Goal: Information Seeking & Learning: Learn about a topic

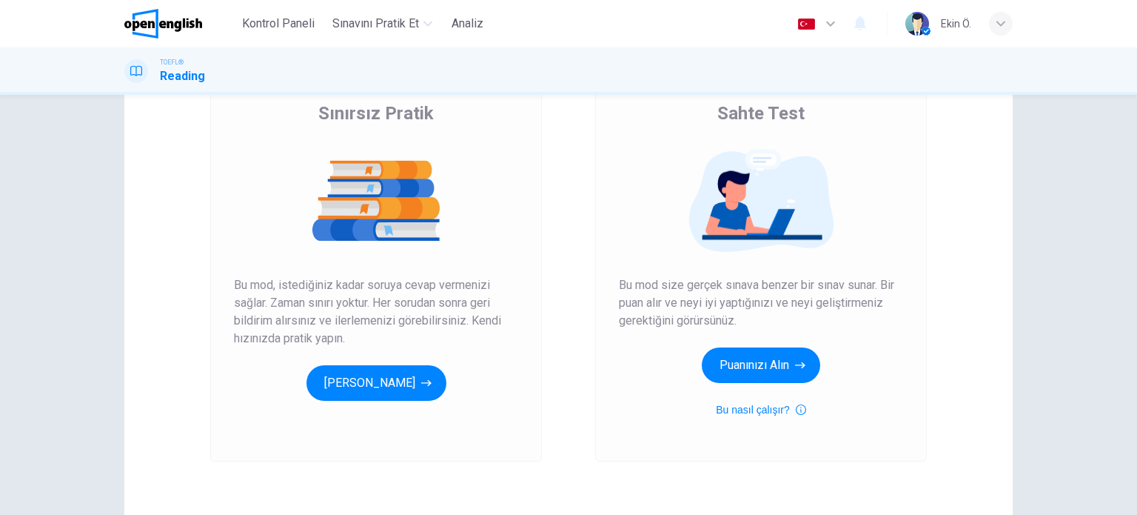
scroll to position [125, 0]
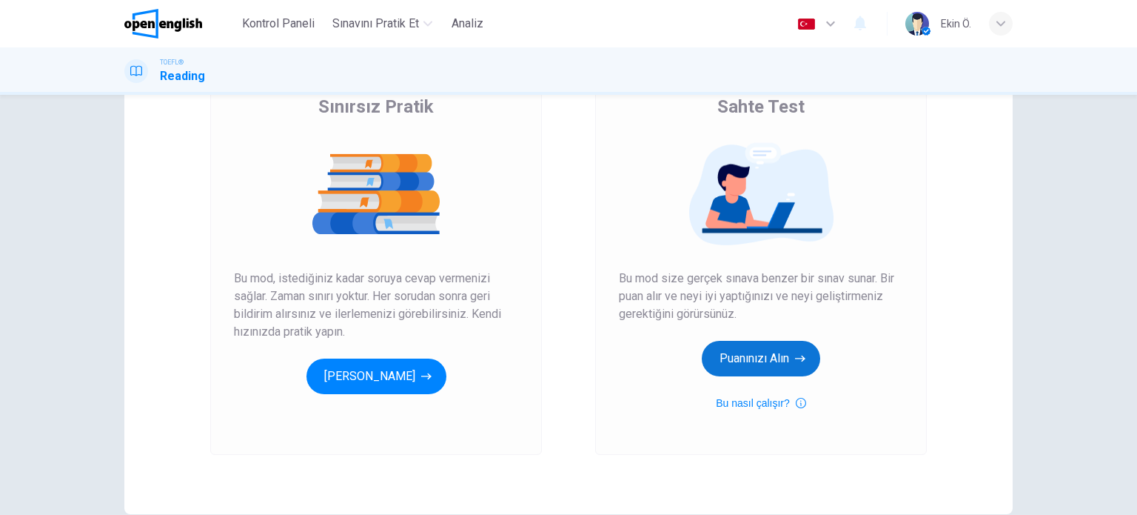
click at [748, 355] on button "Puanınızı Alın" at bounding box center [761, 359] width 118 height 36
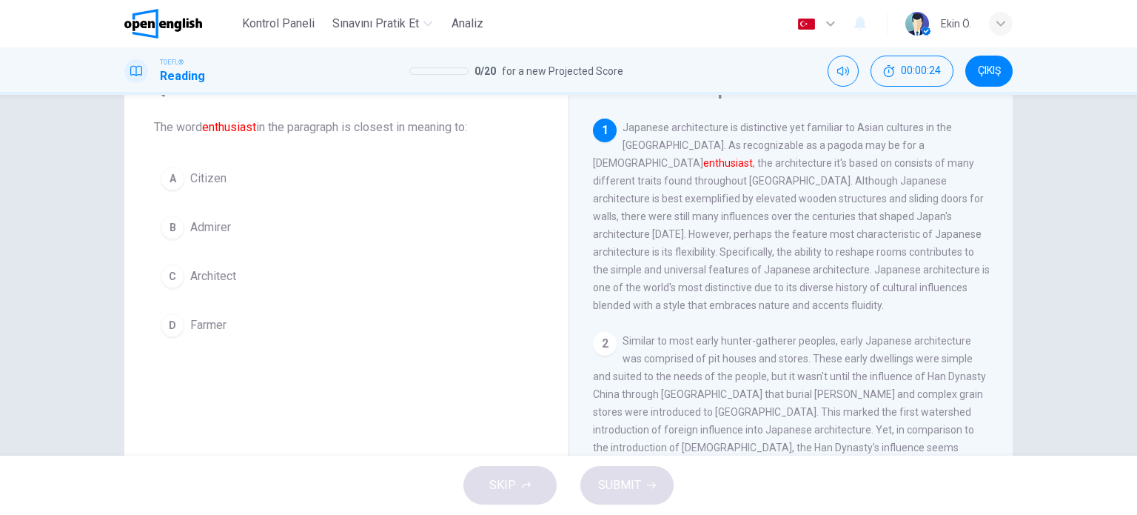
scroll to position [74, 0]
click at [290, 243] on div "A Citizen B Admirer C Architect [PERSON_NAME]" at bounding box center [346, 249] width 385 height 184
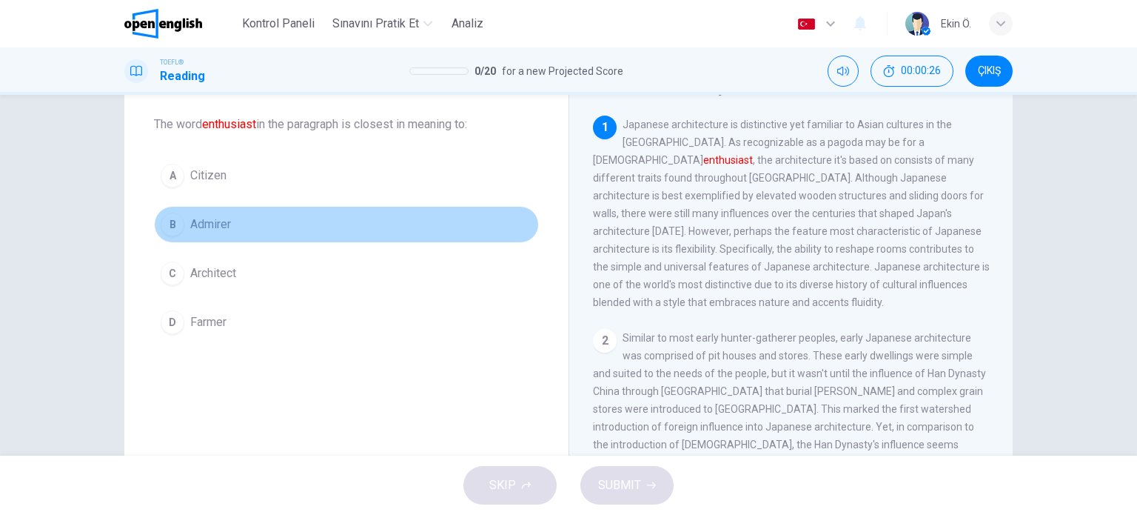
click at [244, 218] on button "B Admirer" at bounding box center [346, 224] width 385 height 37
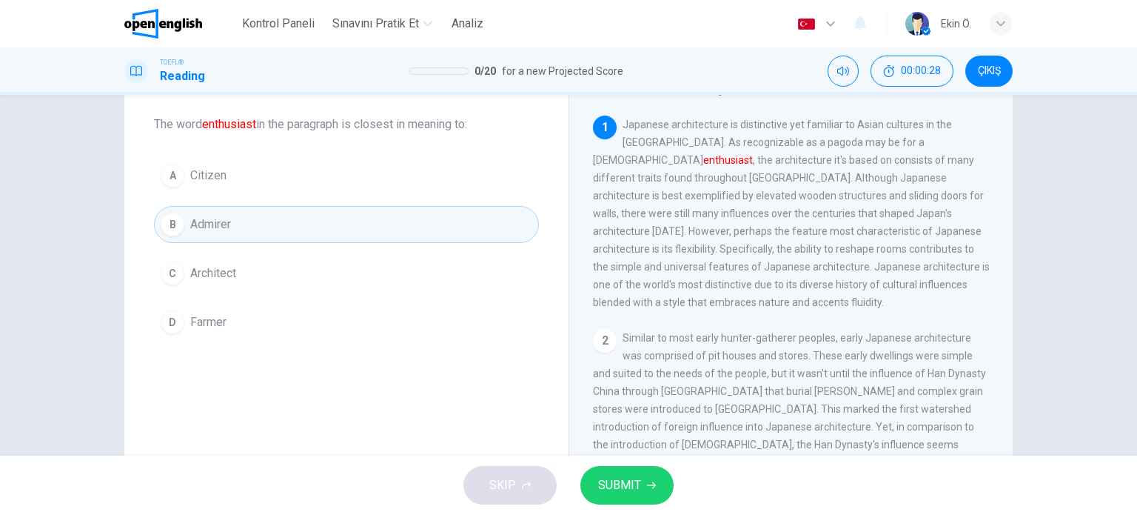
click at [635, 494] on span "SUBMIT" at bounding box center [619, 485] width 43 height 21
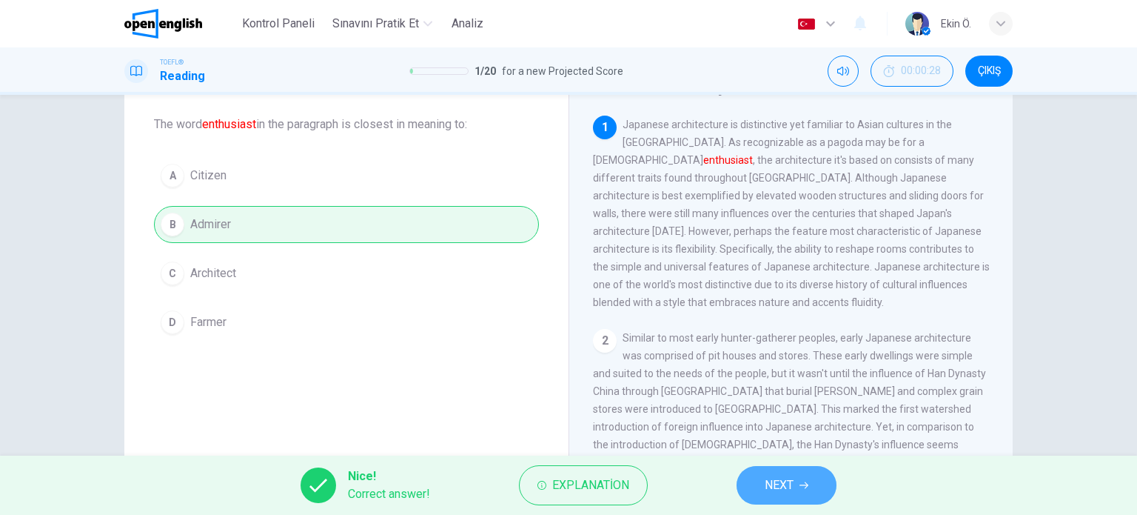
click at [809, 486] on icon "button" at bounding box center [804, 485] width 9 height 7
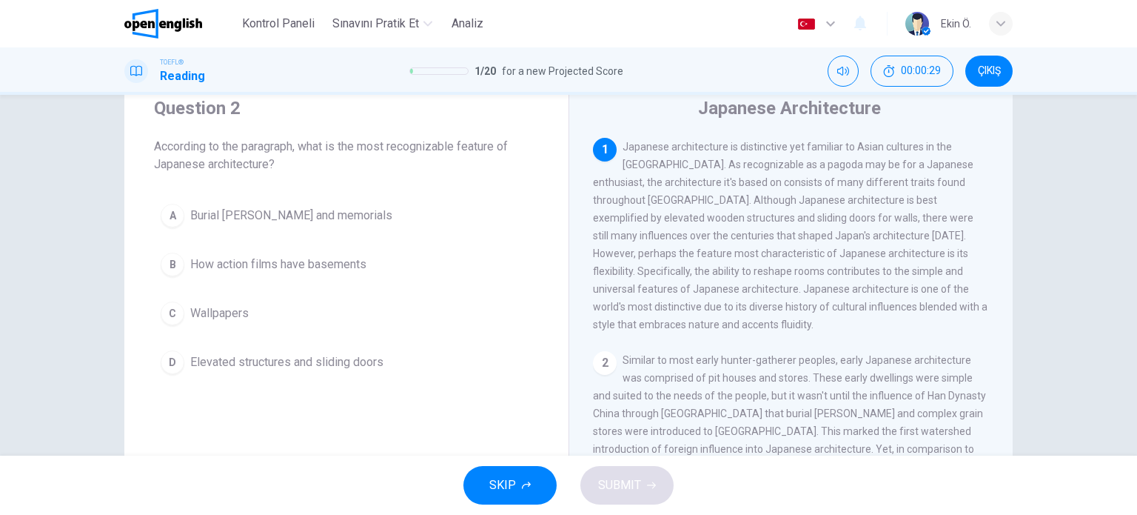
scroll to position [51, 0]
drag, startPoint x: 746, startPoint y: 169, endPoint x: 909, endPoint y: 171, distance: 162.9
click at [894, 171] on span "Japanese architecture is distinctive yet familiar to Asian cultures in the [GEO…" at bounding box center [790, 236] width 395 height 190
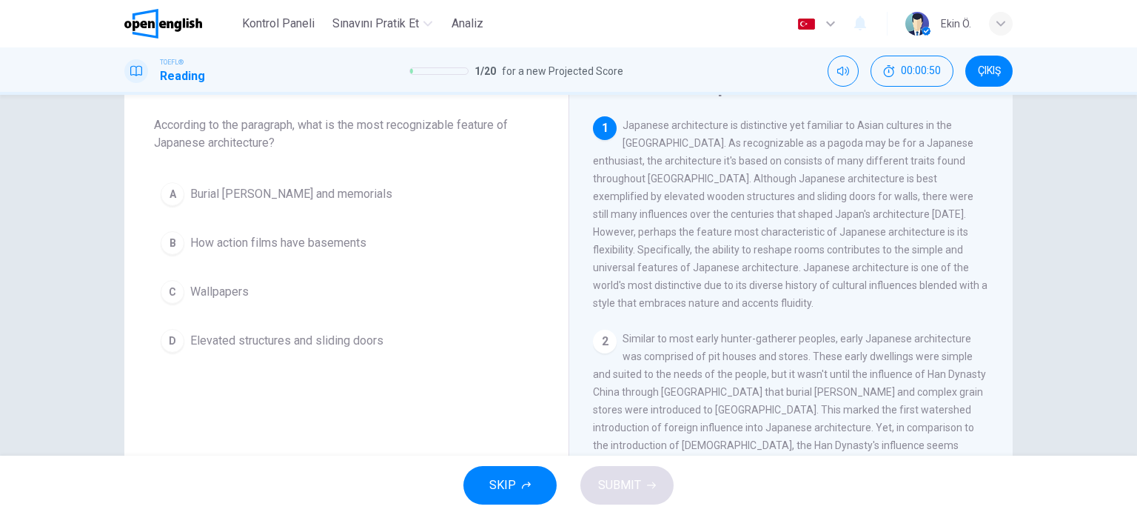
drag, startPoint x: 835, startPoint y: 180, endPoint x: 926, endPoint y: 181, distance: 90.3
click at [922, 180] on span "Japanese architecture is distinctive yet familiar to Asian cultures in the [GEO…" at bounding box center [790, 214] width 395 height 190
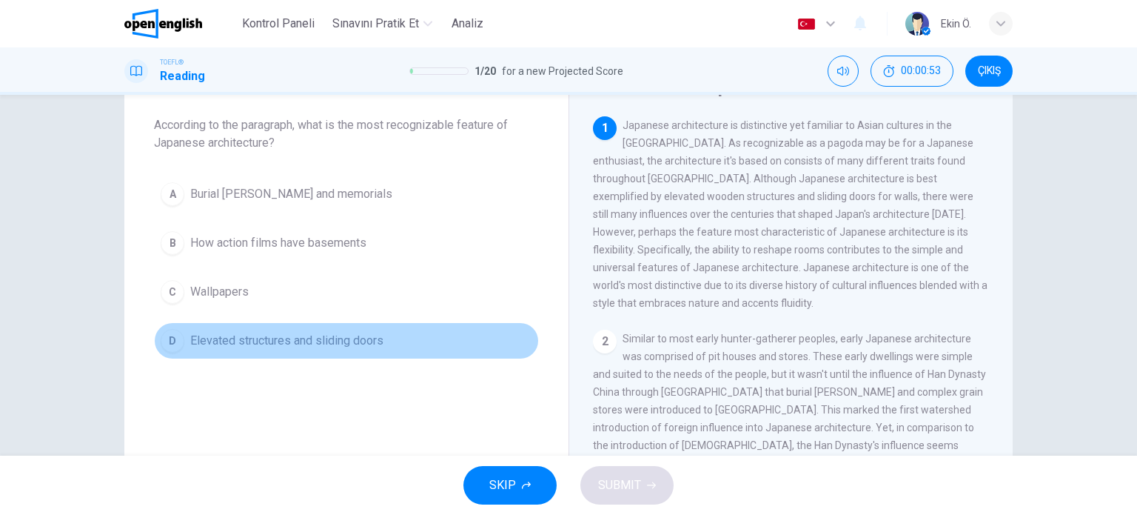
click at [299, 337] on span "Elevated structures and sliding doors" at bounding box center [286, 341] width 193 height 18
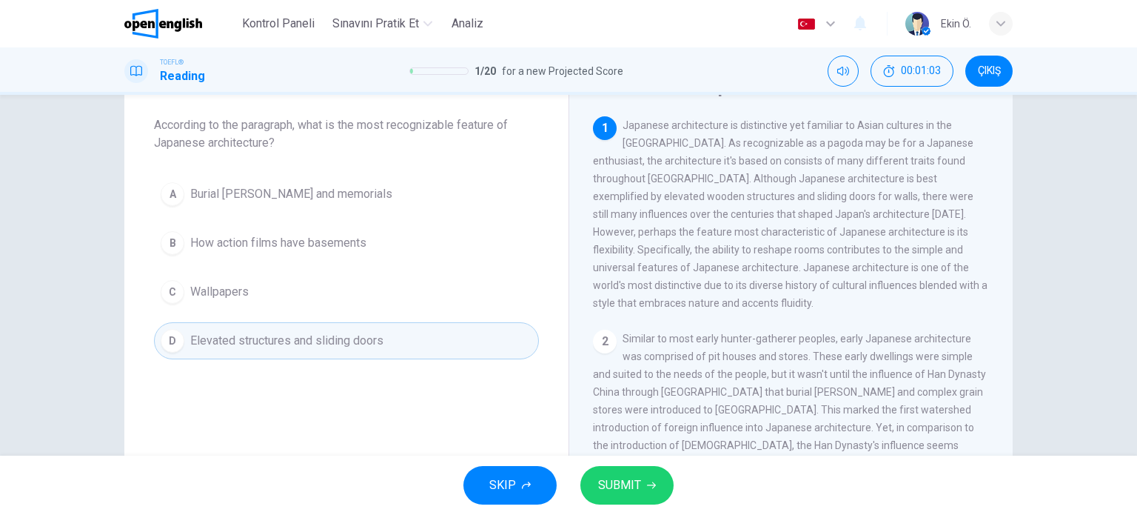
click at [613, 482] on span "SUBMIT" at bounding box center [619, 485] width 43 height 21
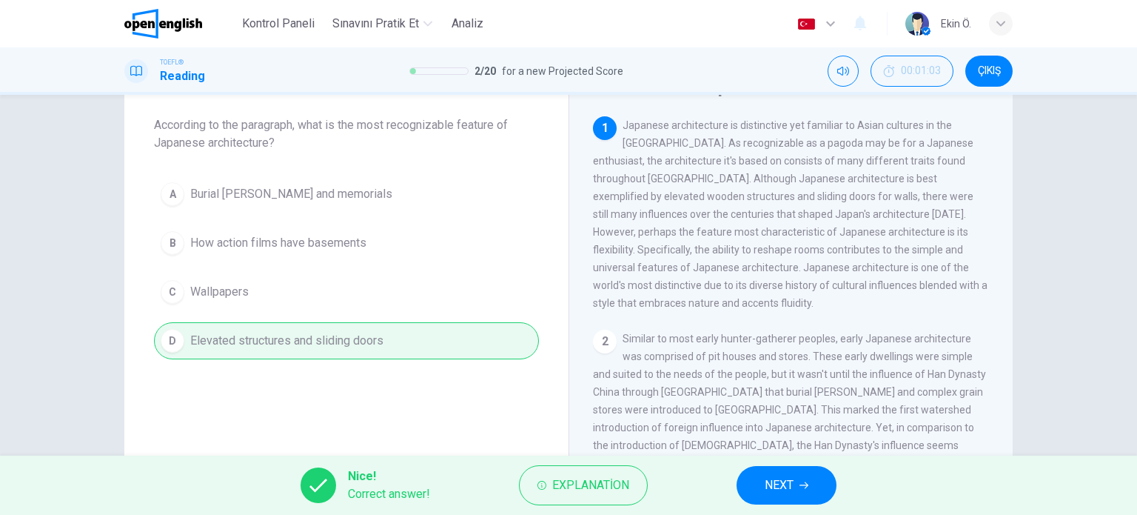
click at [789, 488] on span "NEXT" at bounding box center [779, 485] width 29 height 21
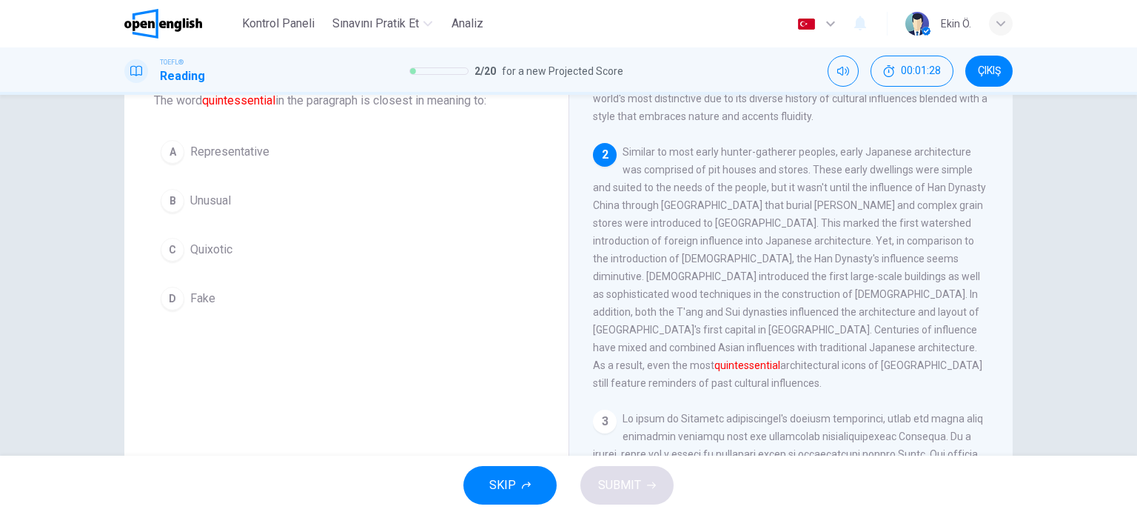
scroll to position [96, 0]
click at [258, 156] on span "Representative" at bounding box center [229, 154] width 79 height 18
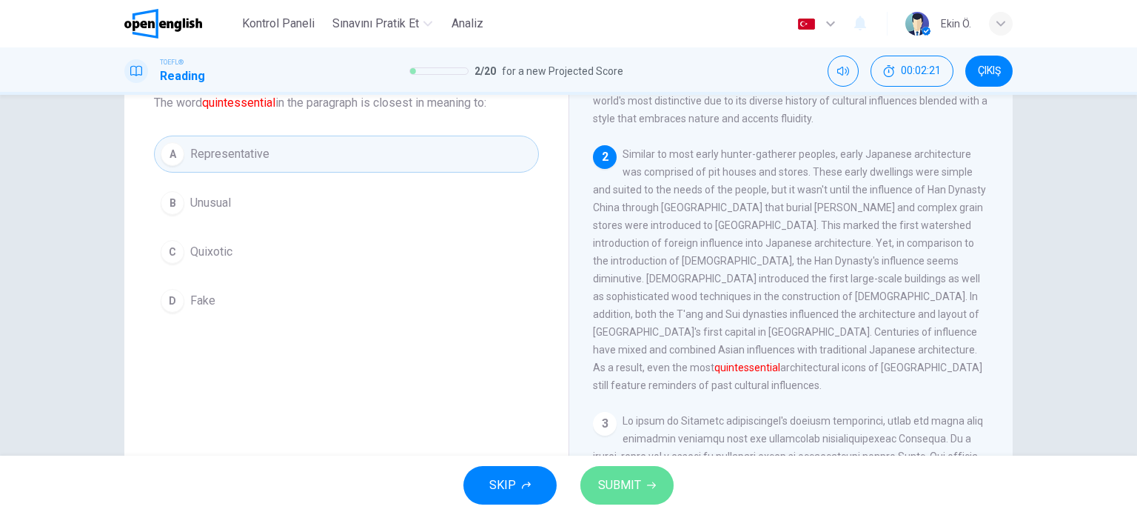
click at [625, 481] on span "SUBMIT" at bounding box center [619, 485] width 43 height 21
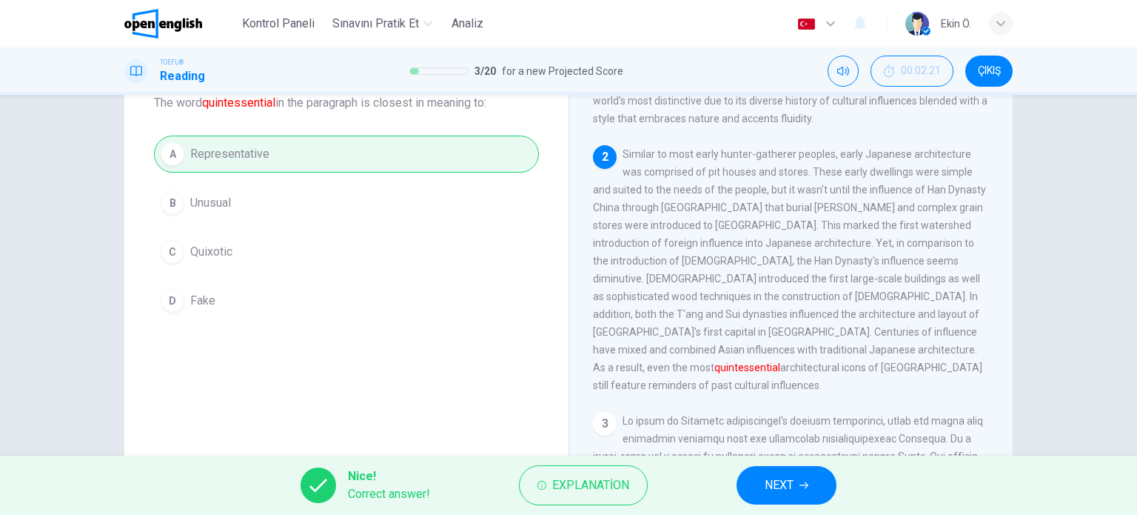
click at [771, 482] on span "NEXT" at bounding box center [779, 485] width 29 height 21
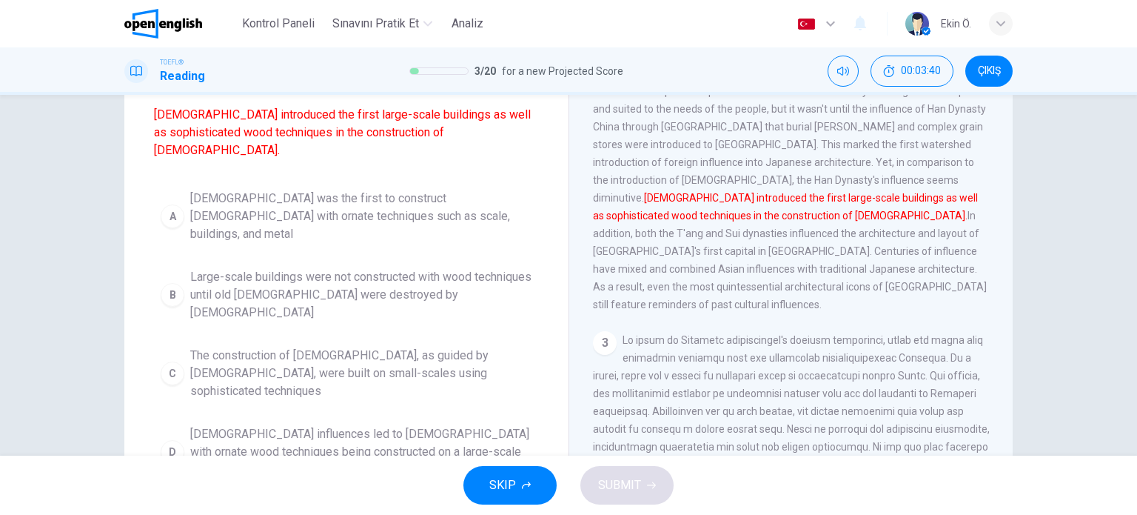
scroll to position [130, 0]
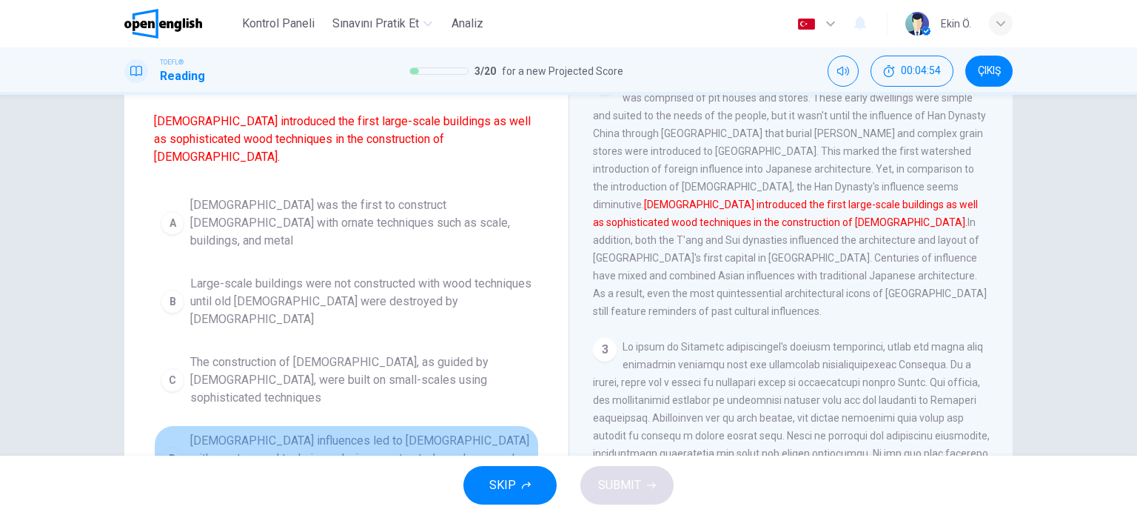
click at [374, 432] on span "[DEMOGRAPHIC_DATA] influences led to [DEMOGRAPHIC_DATA] with ornate wood techni…" at bounding box center [361, 458] width 342 height 53
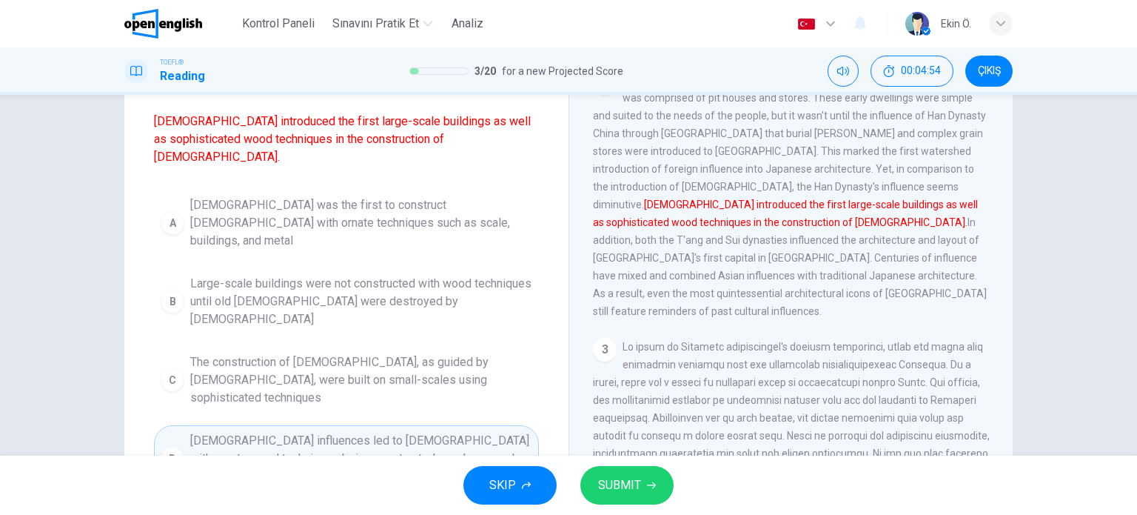
click at [616, 482] on span "SUBMIT" at bounding box center [619, 485] width 43 height 21
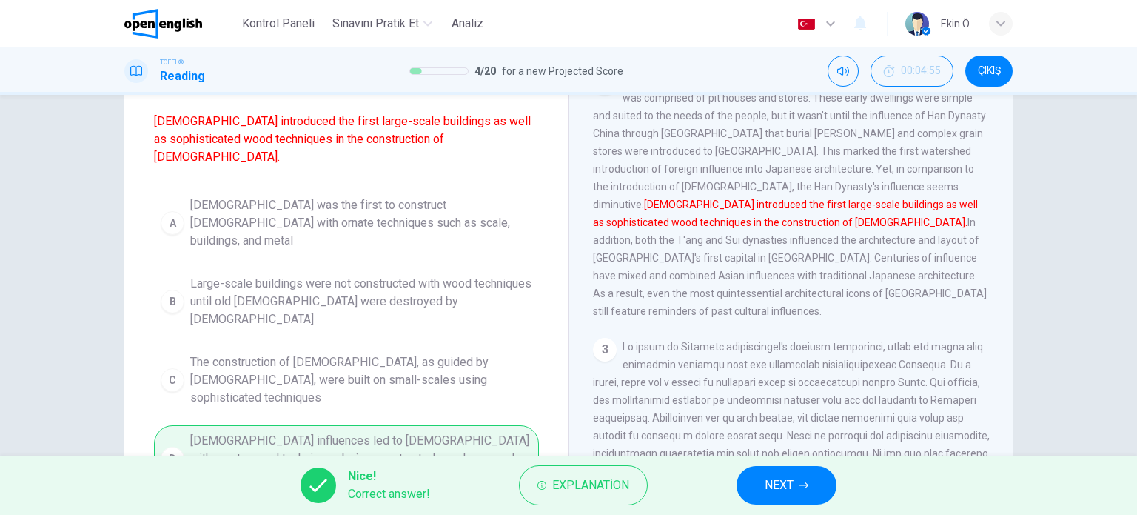
click at [782, 483] on span "NEXT" at bounding box center [779, 485] width 29 height 21
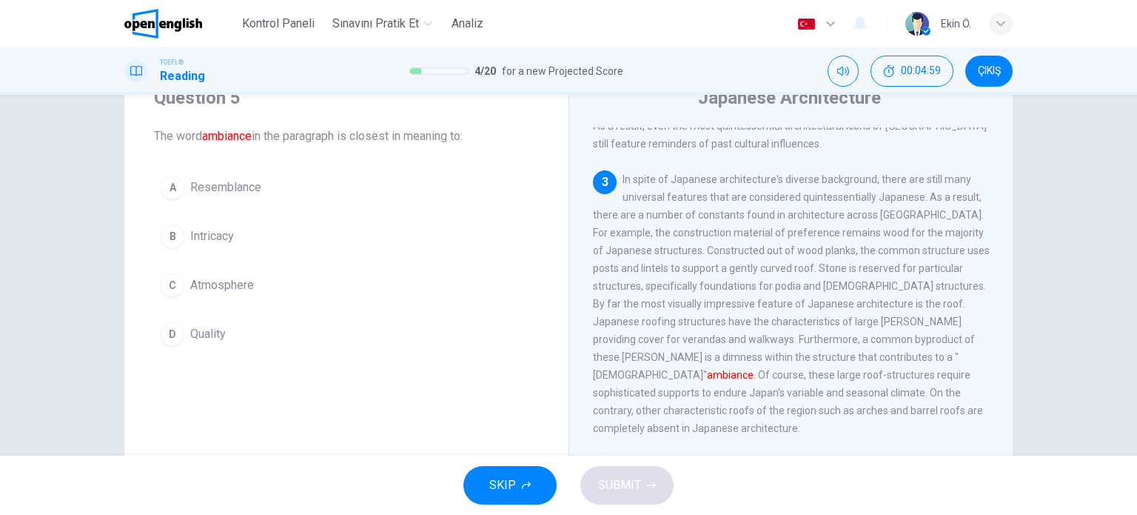
scroll to position [62, 0]
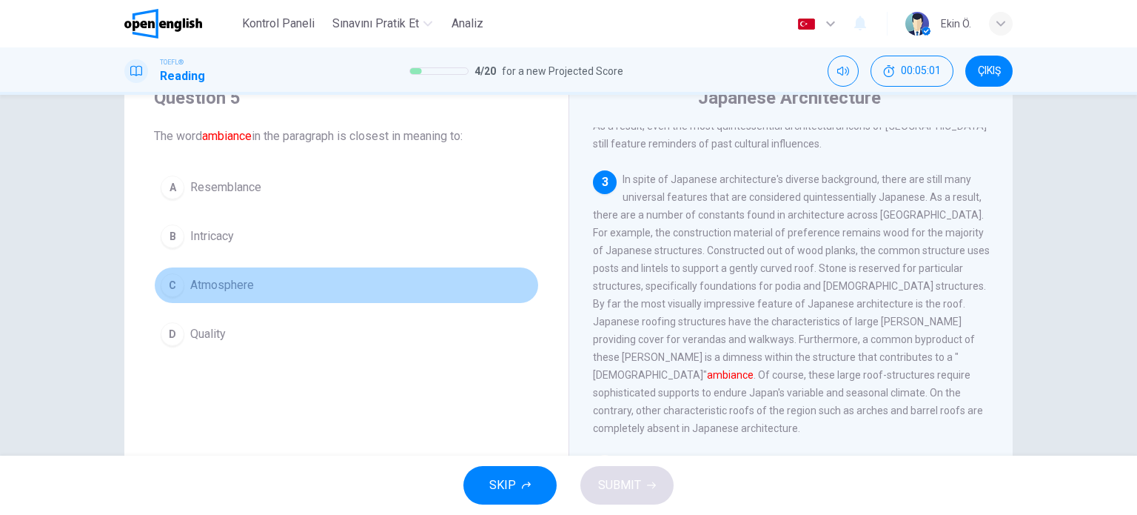
click at [264, 283] on button "C Atmosphere" at bounding box center [346, 285] width 385 height 37
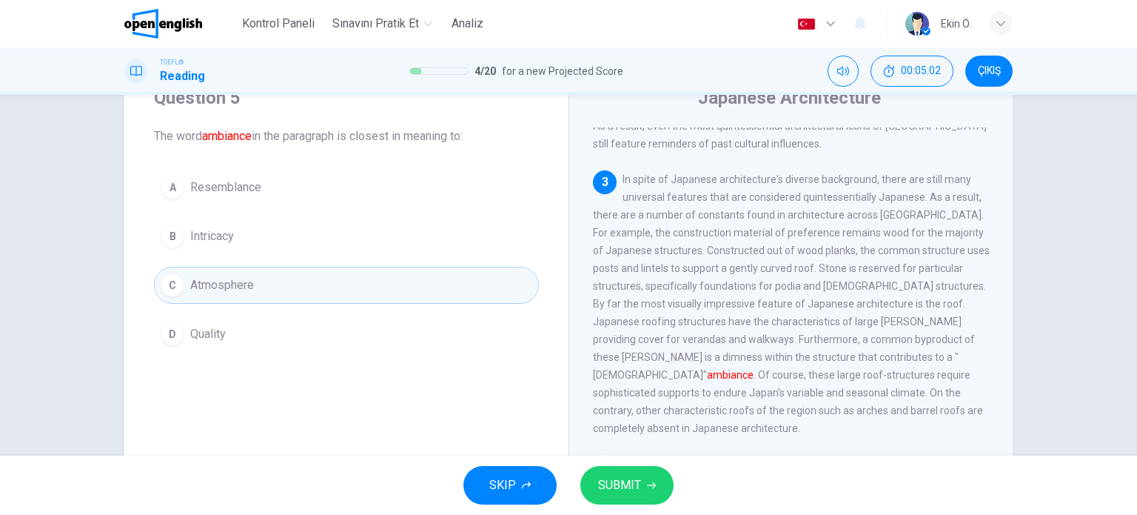
scroll to position [453, 0]
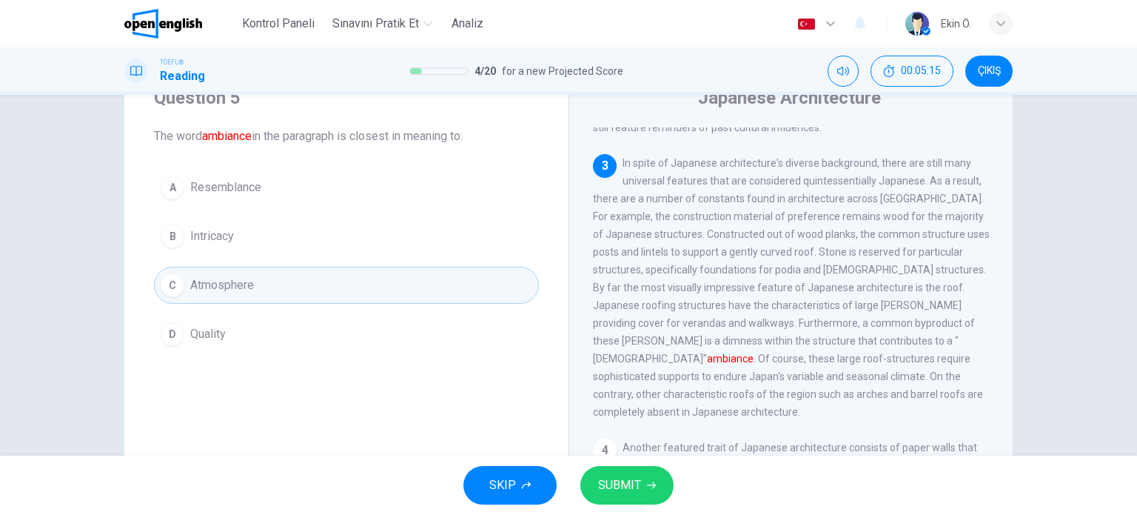
click at [620, 479] on span "SUBMIT" at bounding box center [619, 485] width 43 height 21
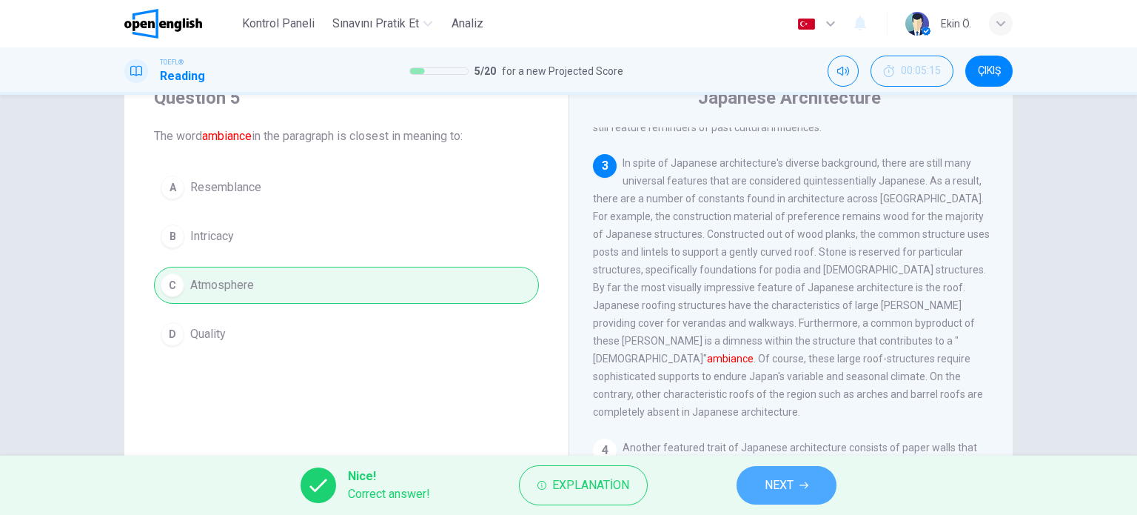
click at [806, 490] on button "NEXT" at bounding box center [787, 485] width 100 height 39
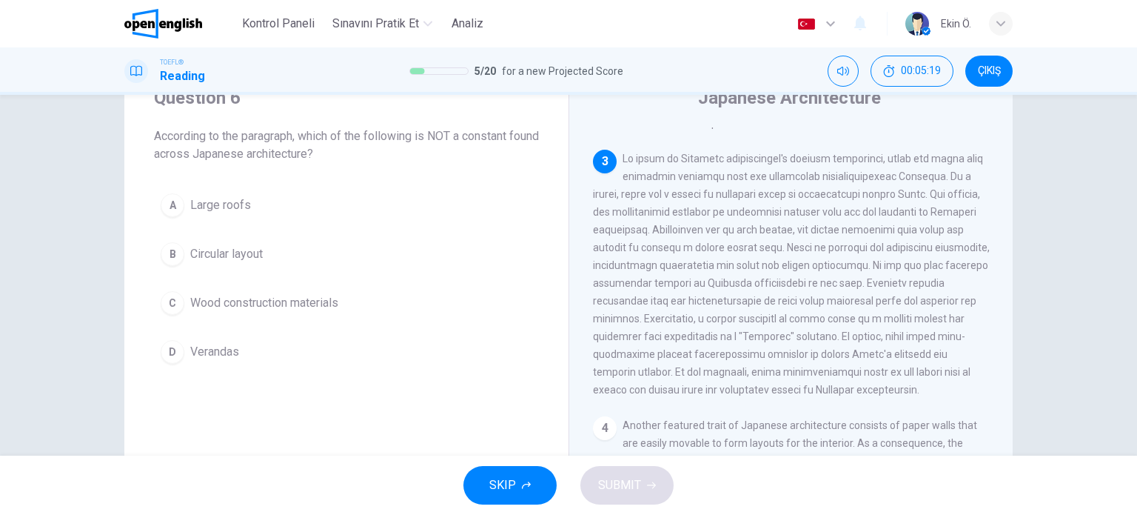
drag, startPoint x: 421, startPoint y: 137, endPoint x: 465, endPoint y: 136, distance: 44.4
click at [464, 136] on span "According to the paragraph, which of the following is NOT a constant found acro…" at bounding box center [346, 145] width 385 height 36
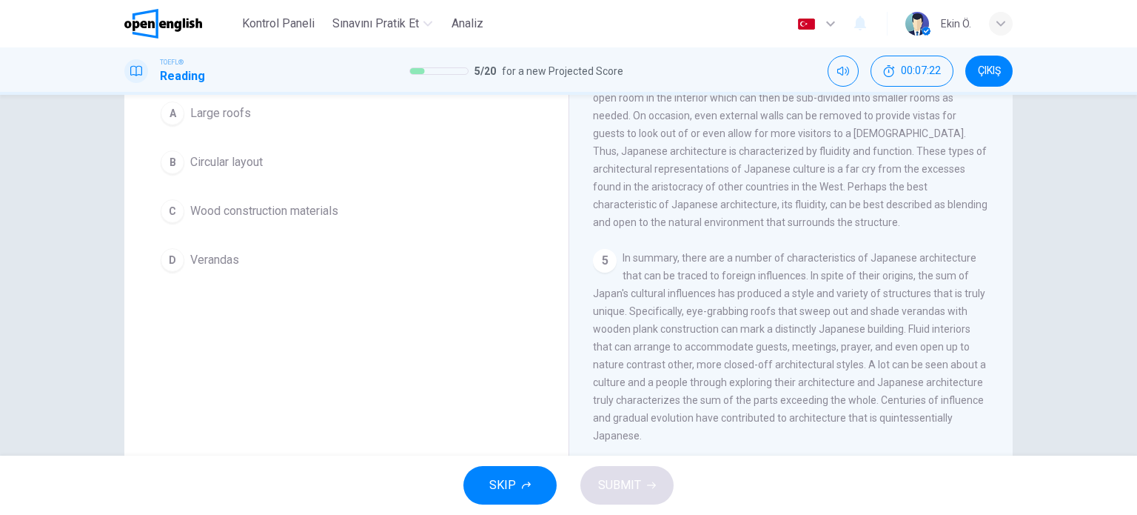
scroll to position [151, 0]
click at [217, 168] on span "Circular layout" at bounding box center [226, 165] width 73 height 18
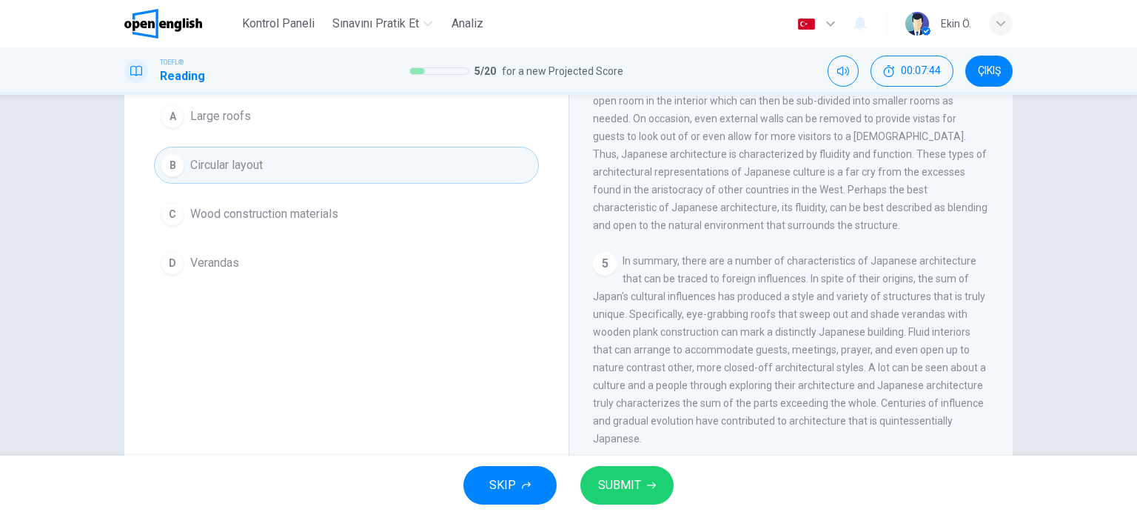
click at [650, 480] on button "SUBMIT" at bounding box center [626, 485] width 93 height 39
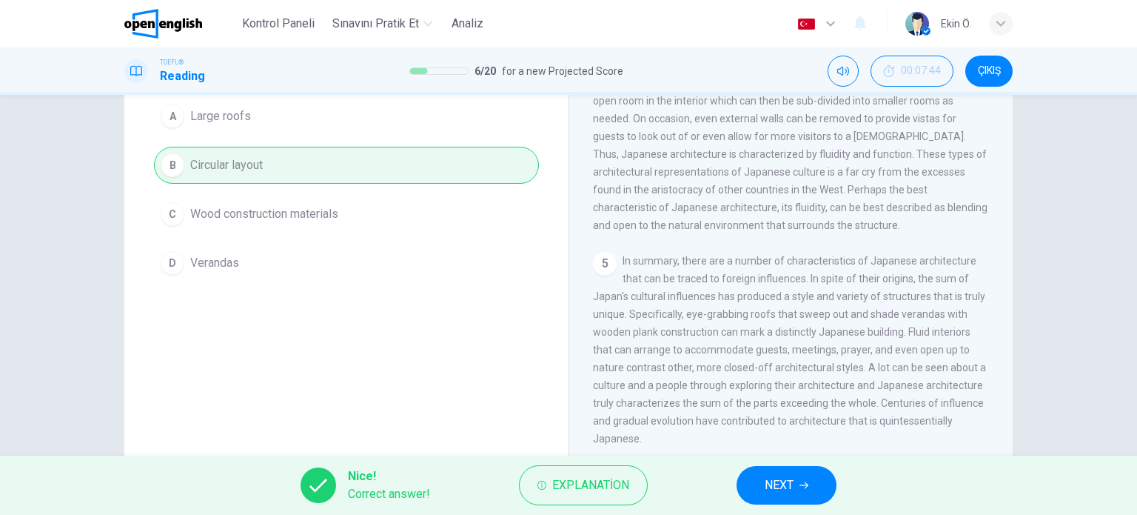
click at [766, 482] on span "NEXT" at bounding box center [779, 485] width 29 height 21
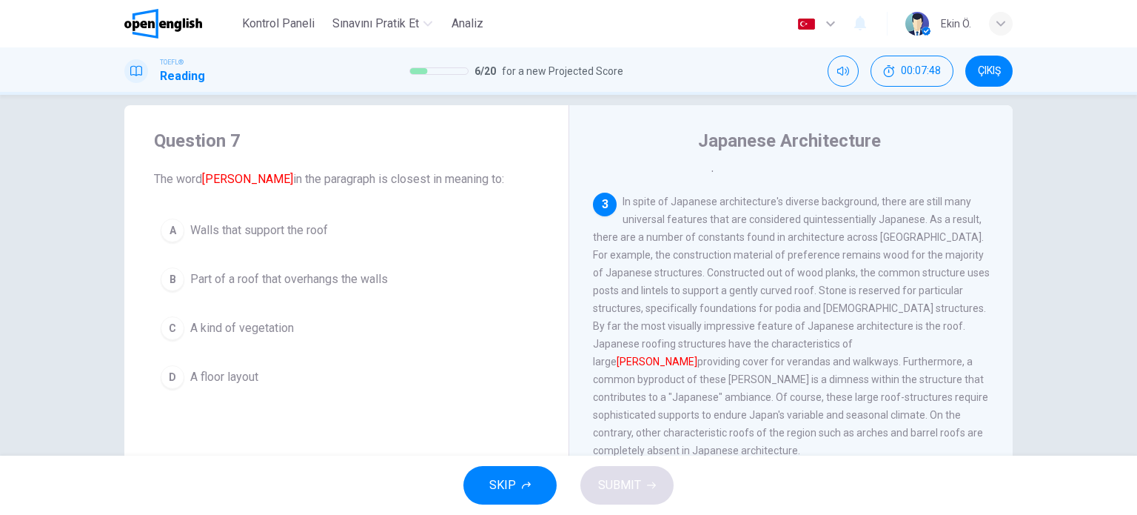
scroll to position [27, 0]
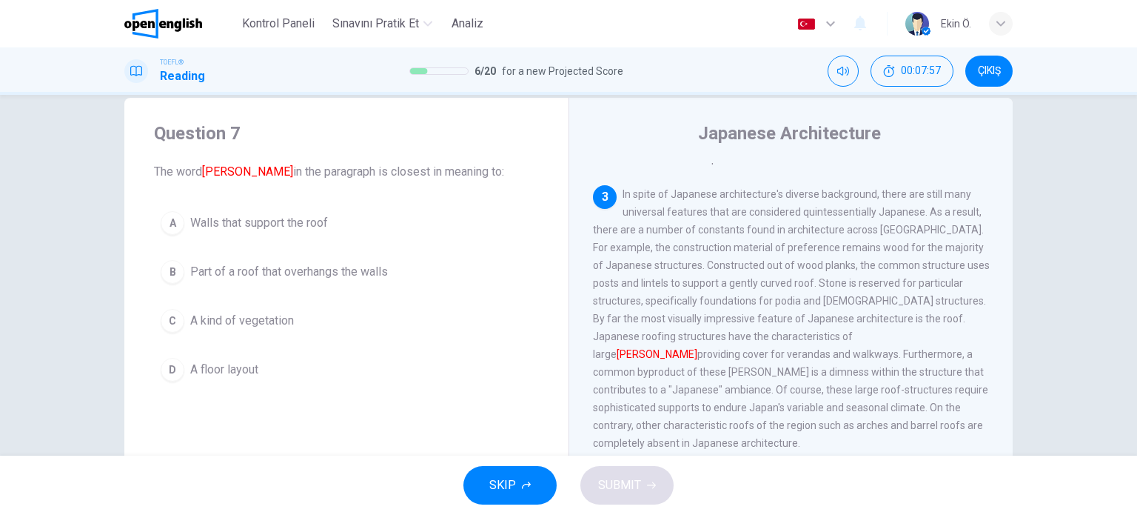
drag, startPoint x: 198, startPoint y: 173, endPoint x: 233, endPoint y: 173, distance: 34.8
click at [233, 173] on span "The word [PERSON_NAME] in the paragraph is closest in meaning to:" at bounding box center [346, 172] width 385 height 18
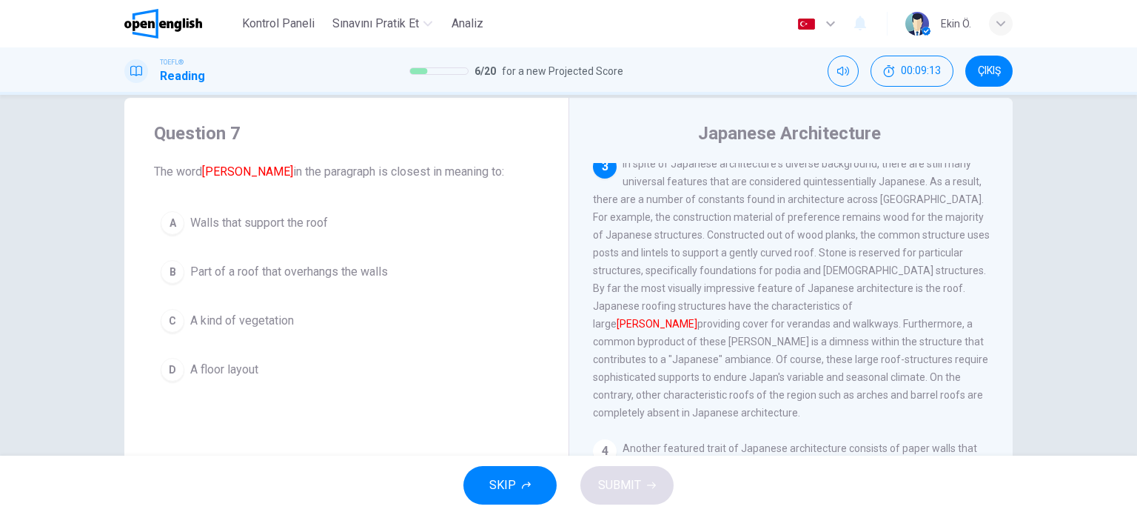
scroll to position [483, 0]
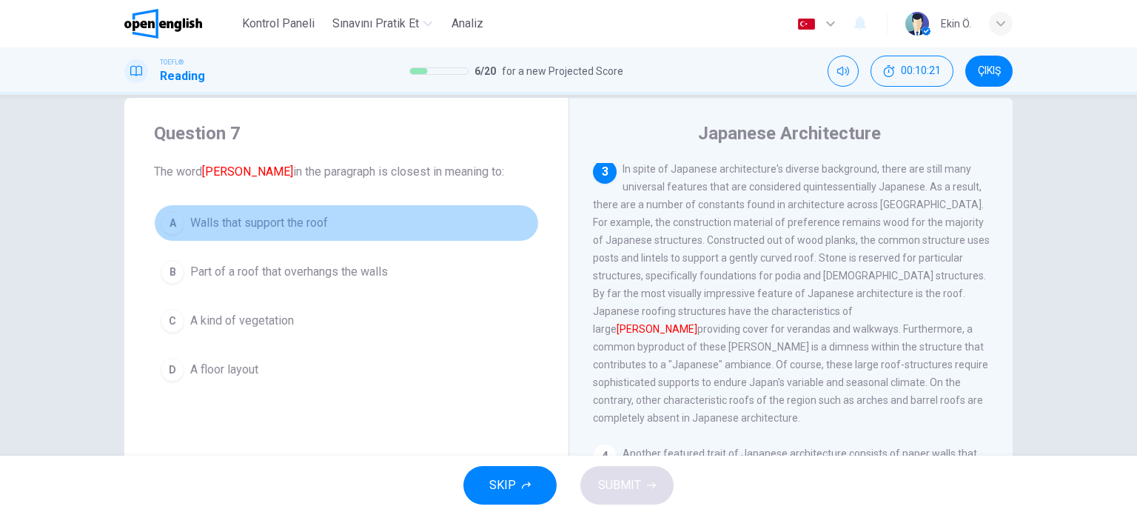
click at [305, 228] on span "Walls that support the roof" at bounding box center [259, 223] width 138 height 18
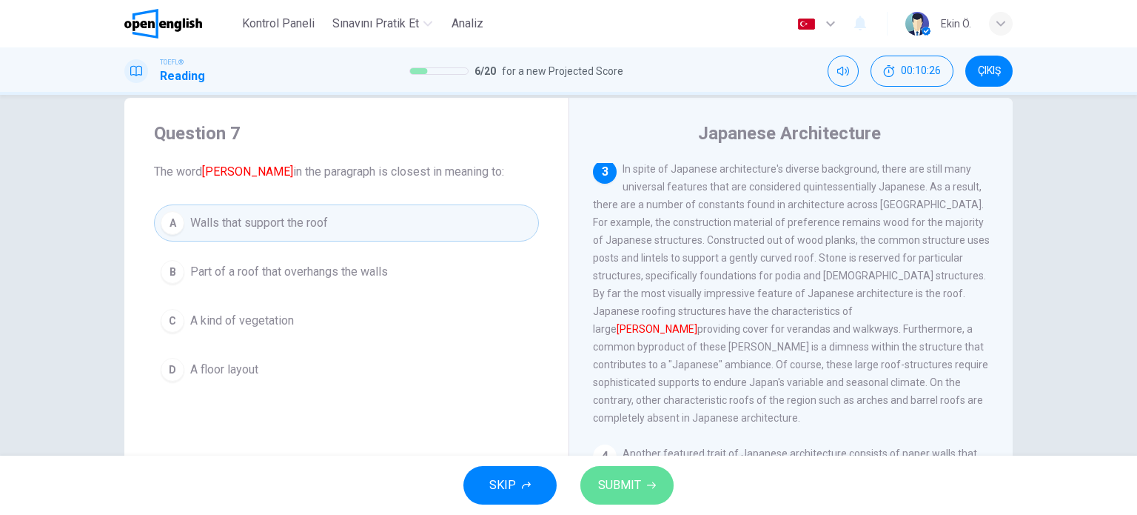
click at [629, 487] on span "SUBMIT" at bounding box center [619, 485] width 43 height 21
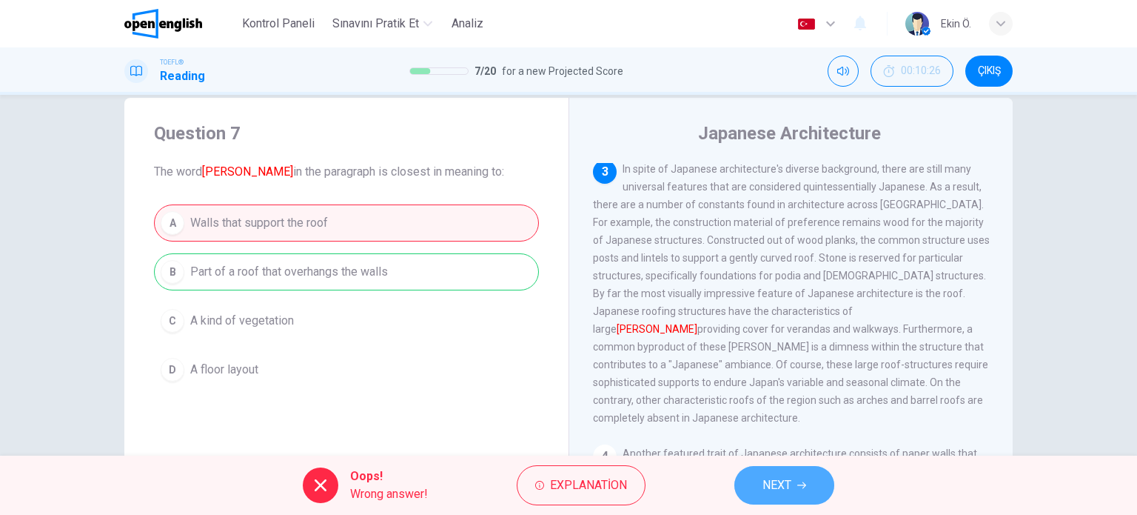
click at [766, 483] on span "NEXT" at bounding box center [777, 485] width 29 height 21
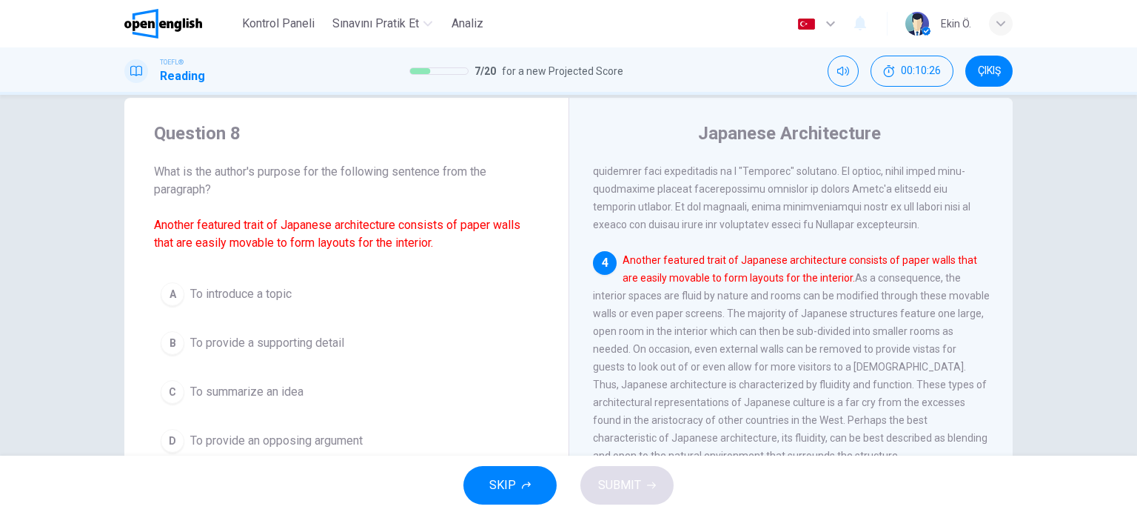
scroll to position [675, 0]
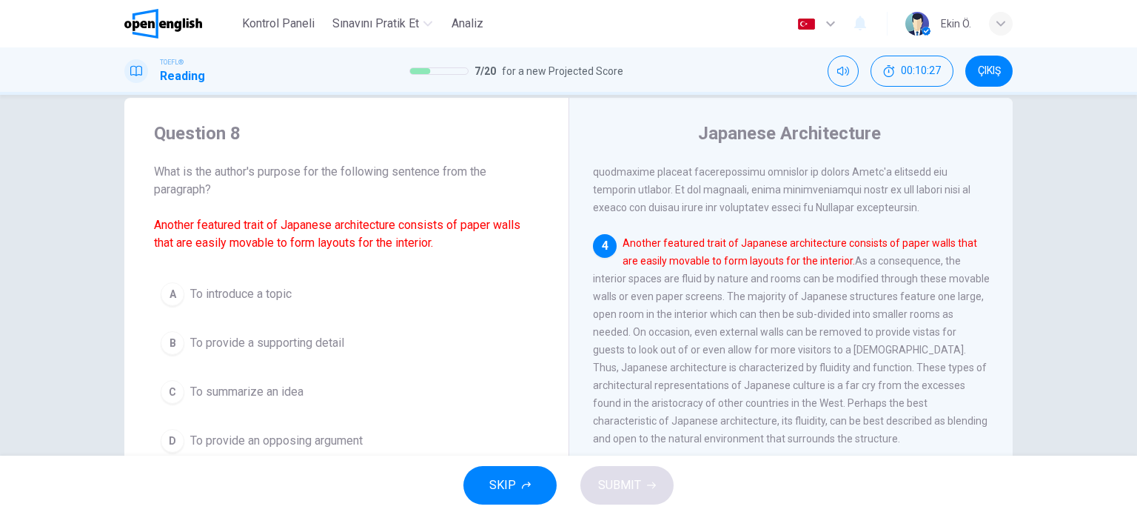
drag, startPoint x: 206, startPoint y: 174, endPoint x: 332, endPoint y: 173, distance: 126.6
click at [331, 174] on span "What is the author's purpose for the following sentence from the paragraph? Ano…" at bounding box center [346, 207] width 385 height 89
drag, startPoint x: 235, startPoint y: 225, endPoint x: 281, endPoint y: 229, distance: 46.1
click at [281, 229] on font "Another featured trait of Japanese architecture consists of paper walls that ar…" at bounding box center [337, 234] width 366 height 32
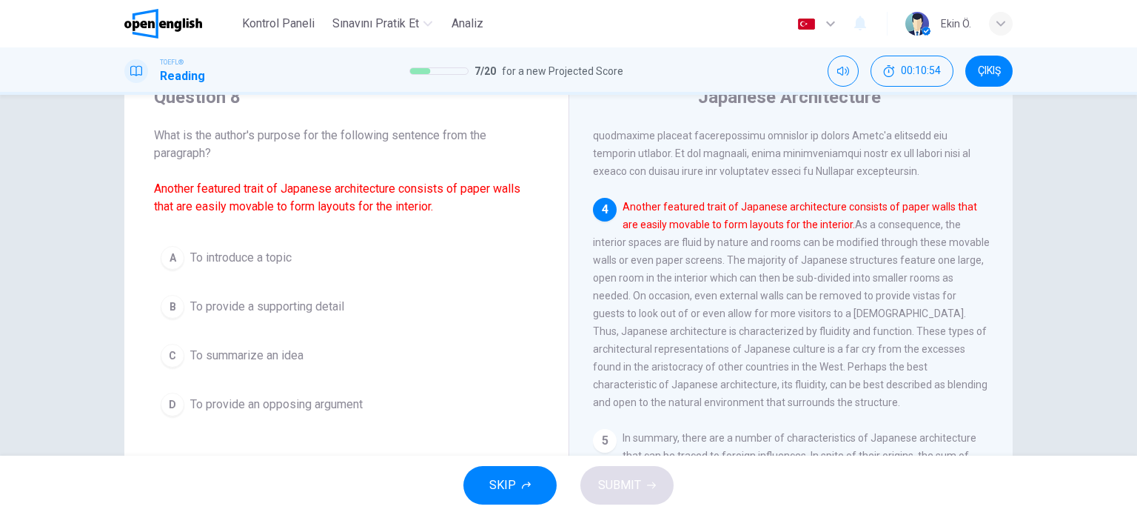
scroll to position [62, 0]
click at [307, 313] on span "To provide a supporting detail" at bounding box center [267, 307] width 154 height 18
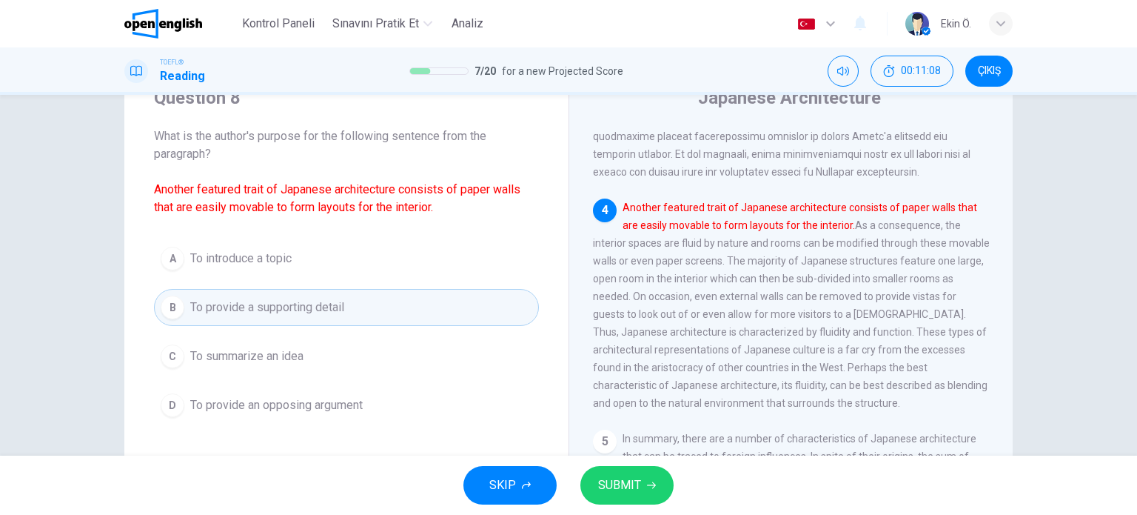
click at [622, 489] on span "SUBMIT" at bounding box center [619, 485] width 43 height 21
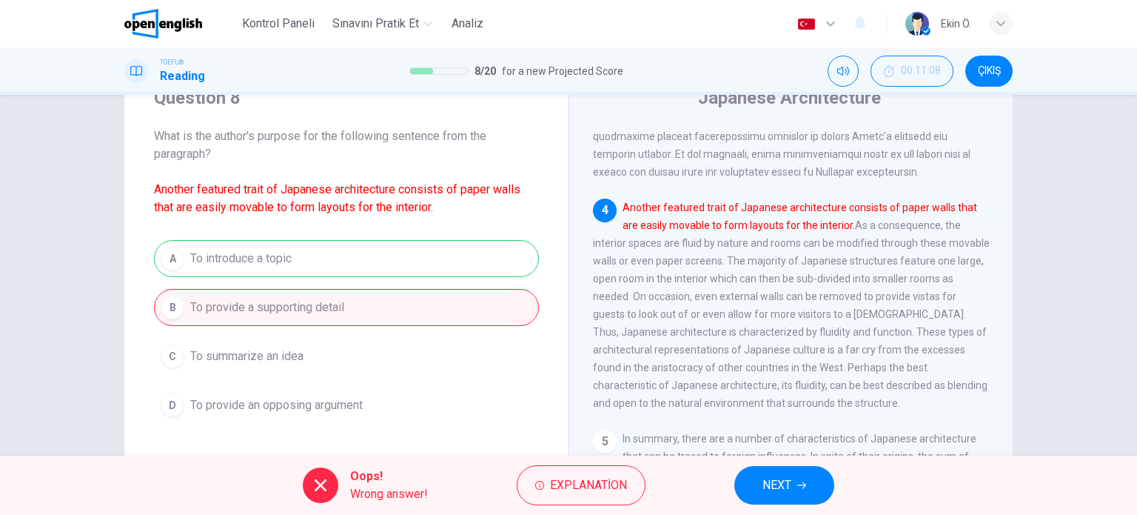
click at [778, 486] on span "NEXT" at bounding box center [777, 485] width 29 height 21
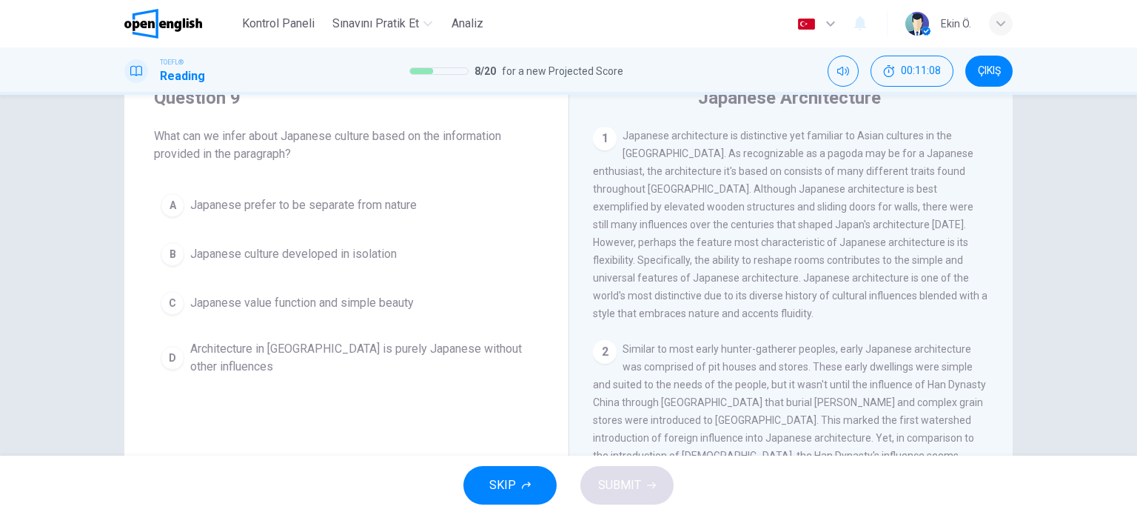
scroll to position [0, 0]
drag, startPoint x: 213, startPoint y: 143, endPoint x: 249, endPoint y: 144, distance: 35.5
click at [246, 143] on span "What can we infer about Japanese culture based on the information provided in t…" at bounding box center [346, 145] width 385 height 36
drag, startPoint x: 214, startPoint y: 162, endPoint x: 252, endPoint y: 163, distance: 37.8
click at [252, 163] on div "Question 9 What can we infer about Japanese culture based on the information pr…" at bounding box center [346, 234] width 444 height 344
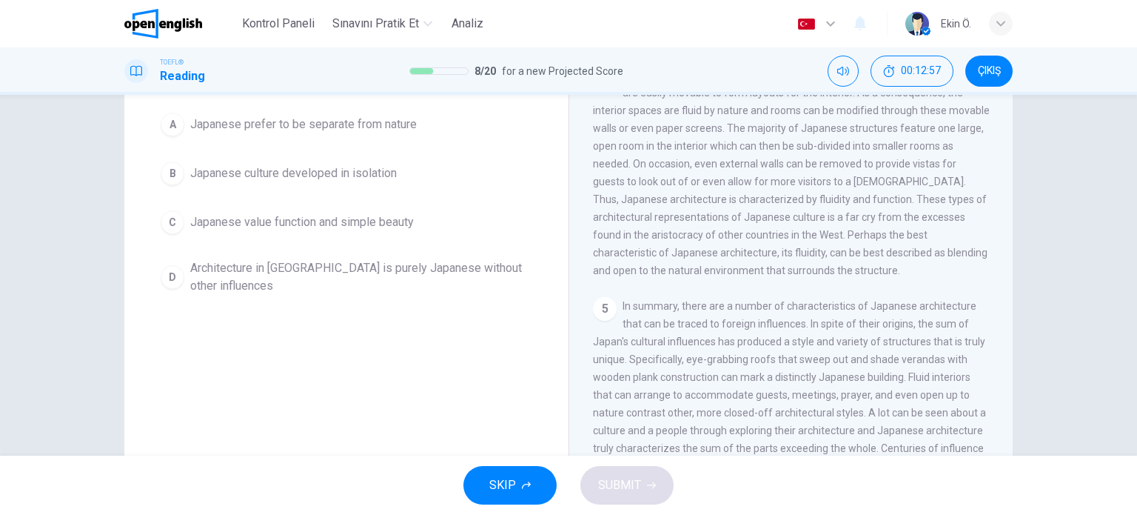
scroll to position [148, 0]
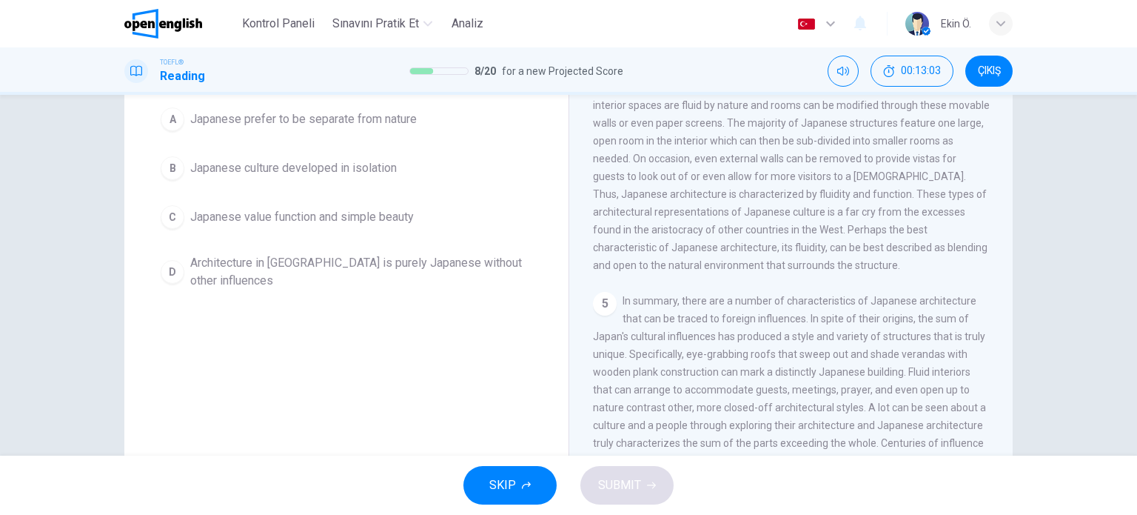
click at [304, 284] on span "Architecture in [GEOGRAPHIC_DATA] is purely Japanese without other influences" at bounding box center [361, 272] width 342 height 36
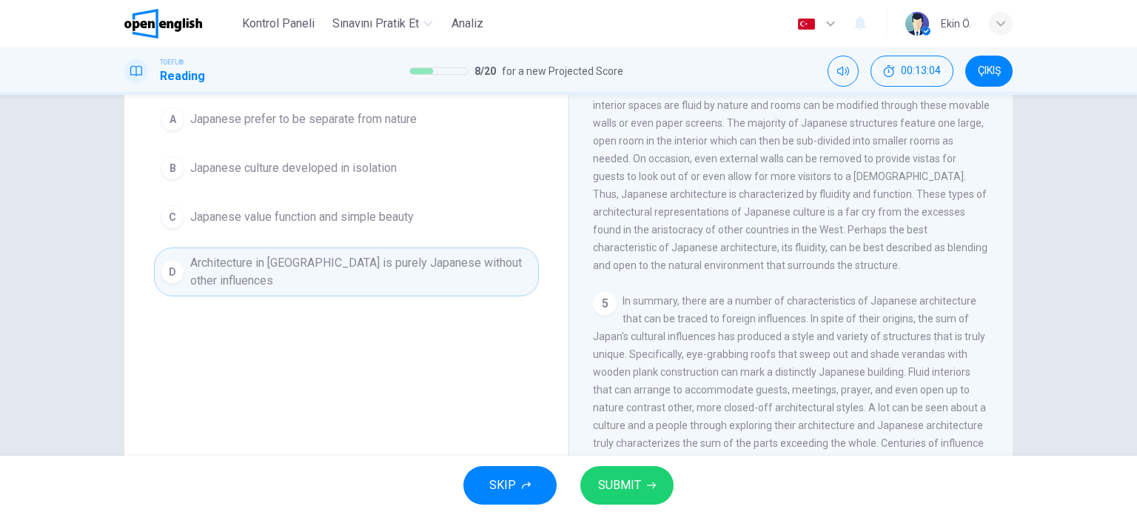
click at [629, 475] on span "SUBMIT" at bounding box center [619, 485] width 43 height 21
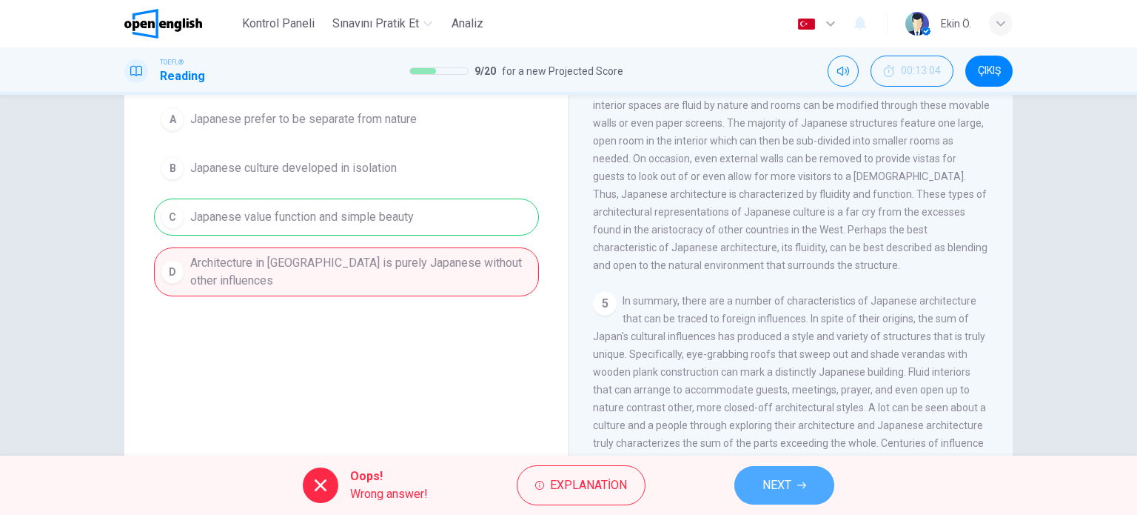
click at [762, 489] on button "NEXT" at bounding box center [784, 485] width 100 height 39
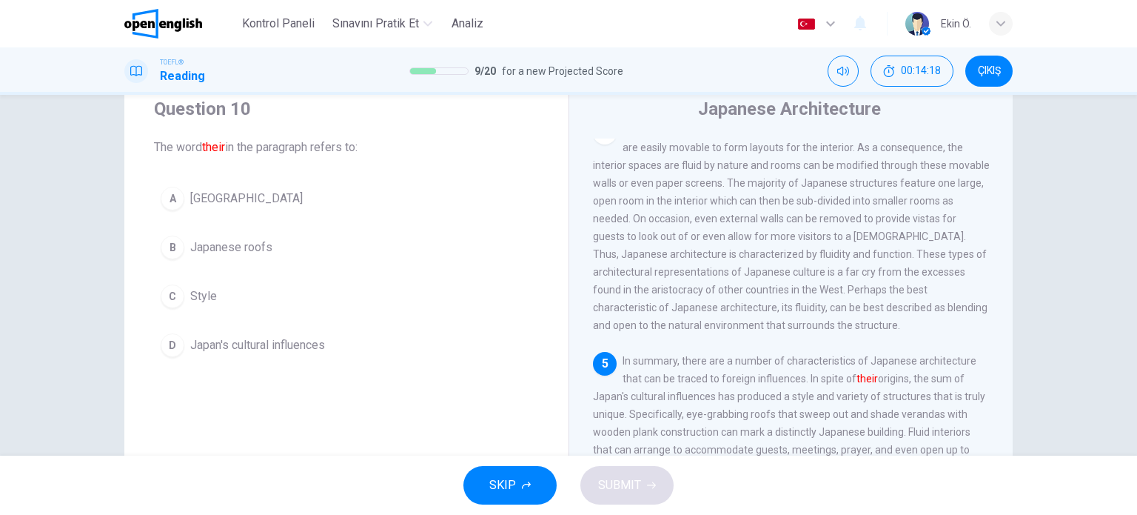
scroll to position [56, 0]
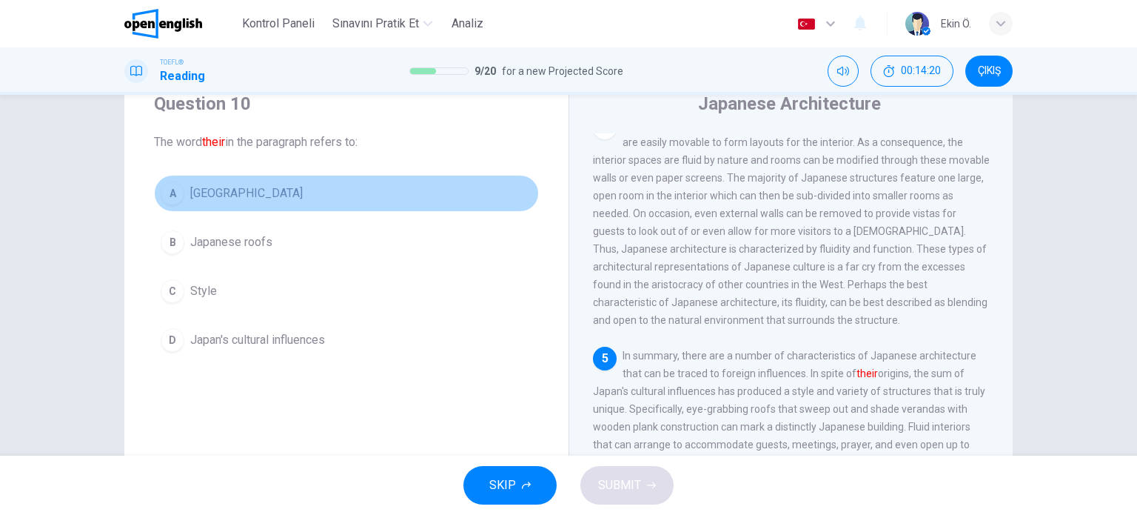
click at [321, 197] on button "A [GEOGRAPHIC_DATA]" at bounding box center [346, 193] width 385 height 37
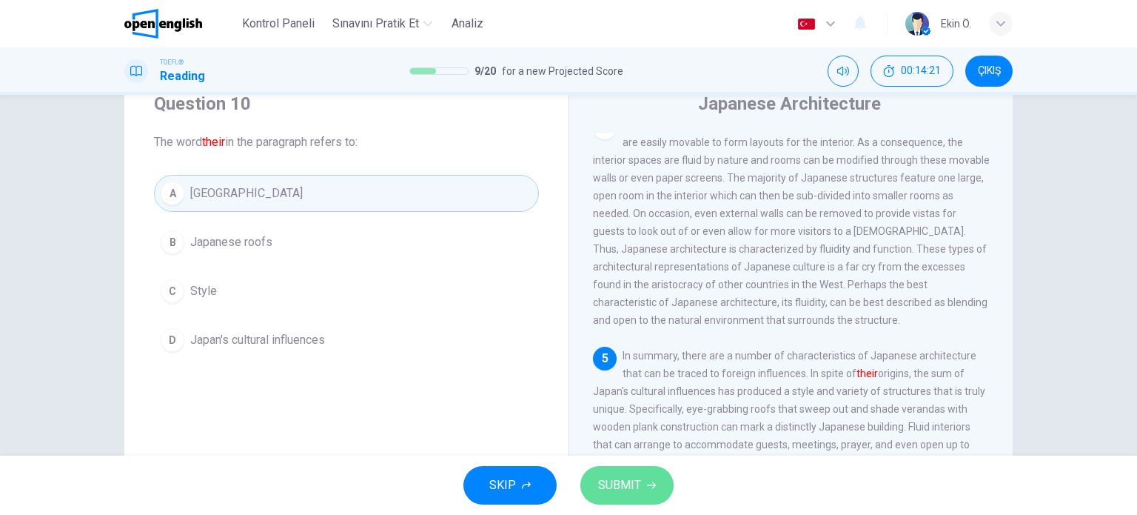
click at [624, 497] on button "SUBMIT" at bounding box center [626, 485] width 93 height 39
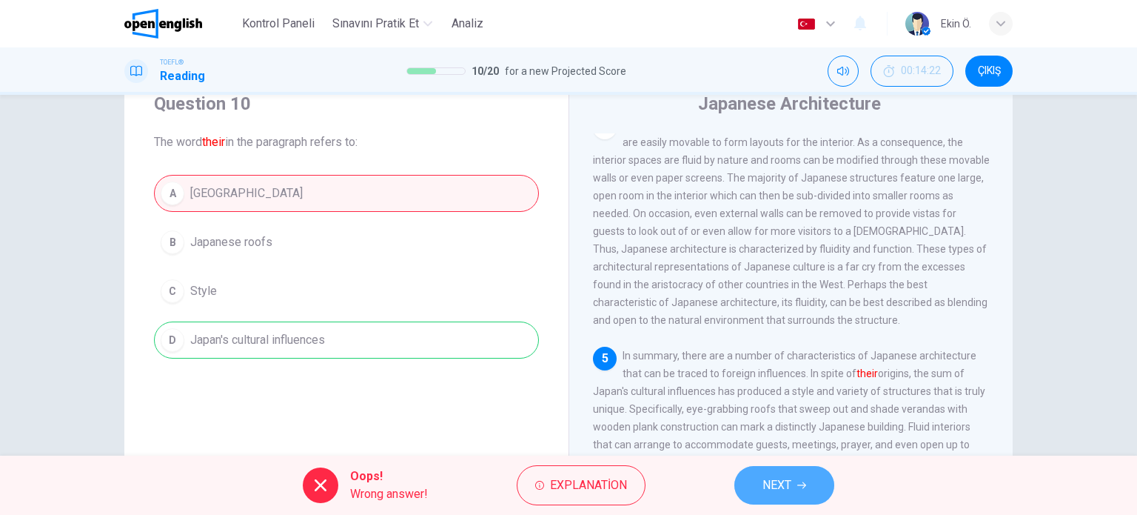
click at [772, 482] on span "NEXT" at bounding box center [777, 485] width 29 height 21
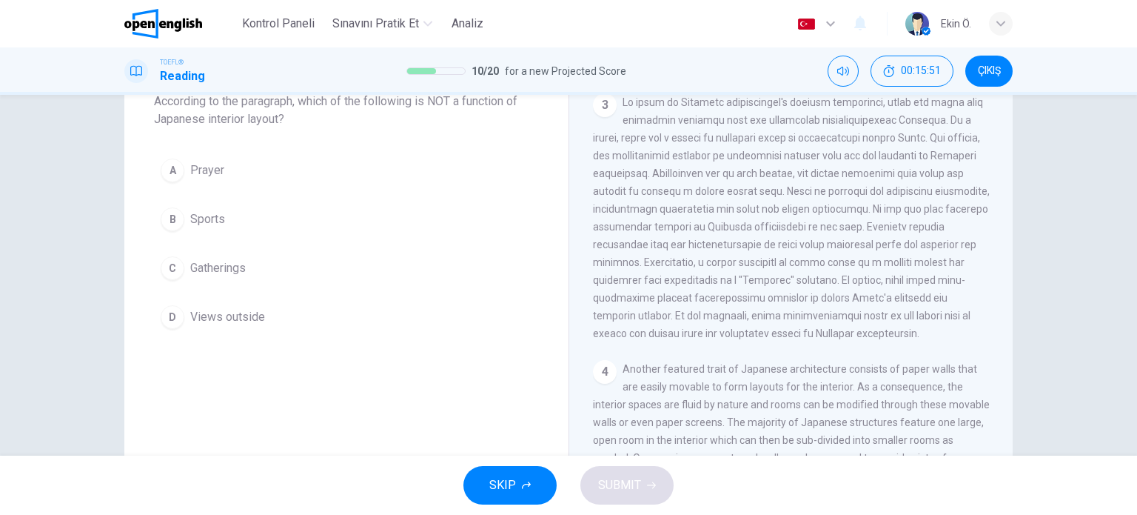
scroll to position [107, 0]
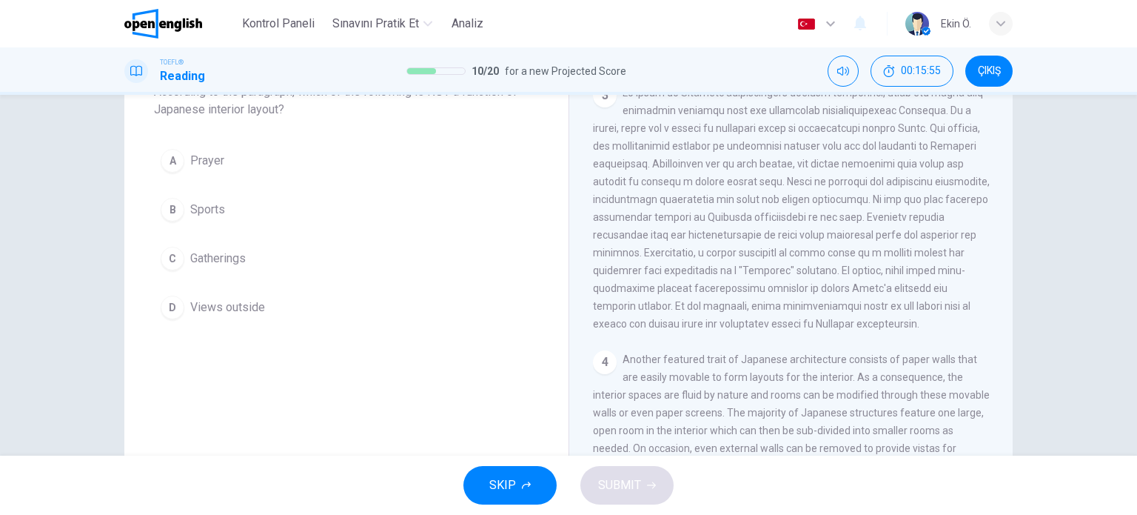
drag, startPoint x: 775, startPoint y: 198, endPoint x: 918, endPoint y: 198, distance: 142.9
click at [915, 198] on span at bounding box center [791, 208] width 397 height 243
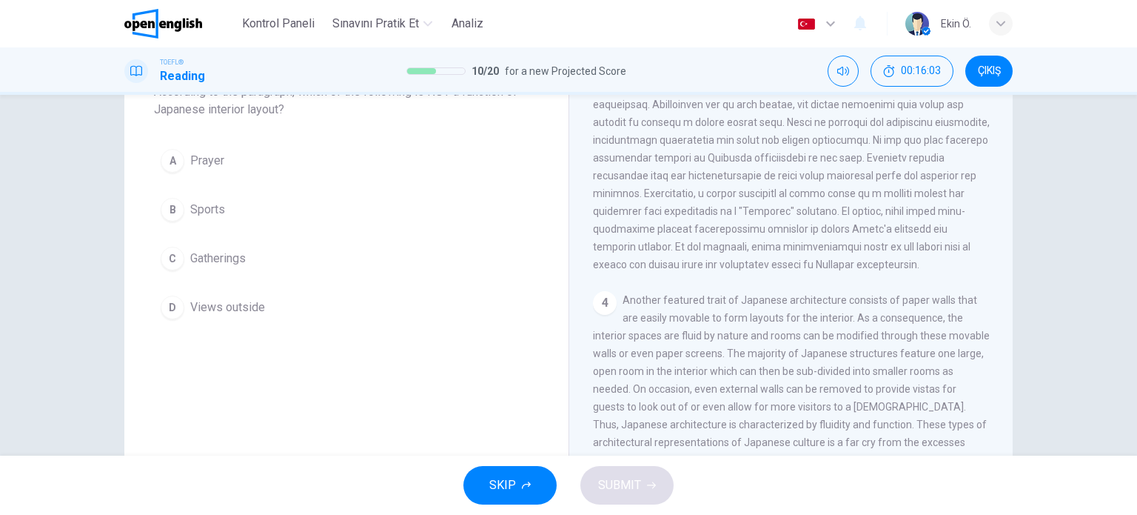
scroll to position [552, 0]
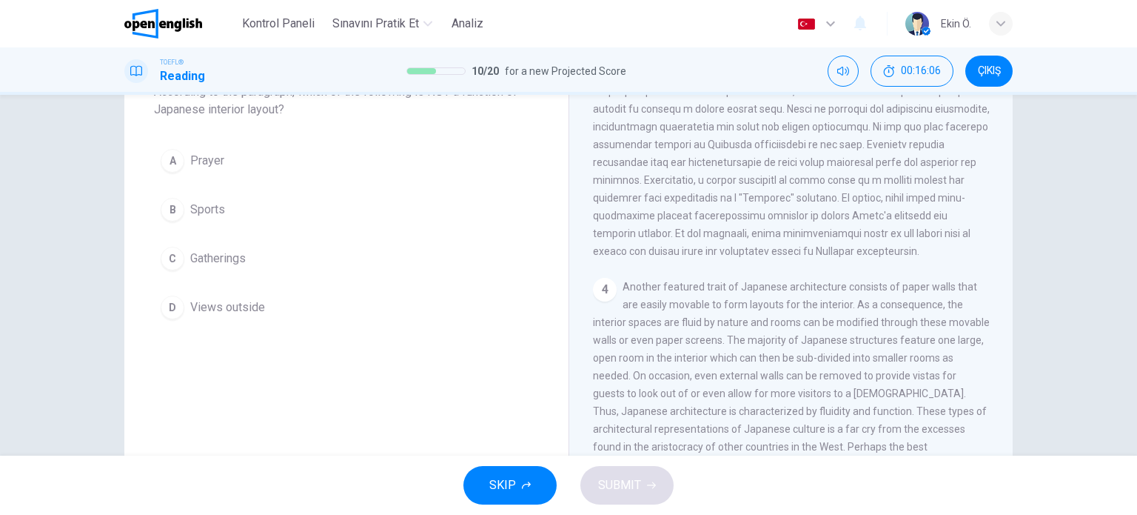
drag, startPoint x: 744, startPoint y: 224, endPoint x: 809, endPoint y: 227, distance: 64.5
click at [809, 227] on div "3" at bounding box center [791, 135] width 397 height 249
drag, startPoint x: 1010, startPoint y: 299, endPoint x: 1009, endPoint y: 320, distance: 20.7
click at [1009, 320] on div "Question 11 According to the paragraph, which of the following is NOT a functio…" at bounding box center [569, 275] width 936 height 515
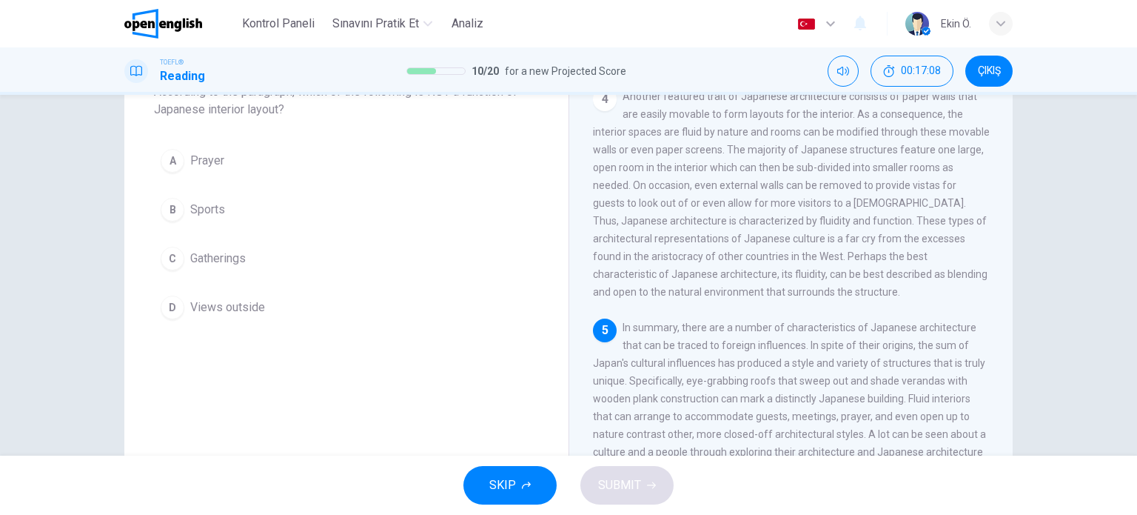
scroll to position [764, 0]
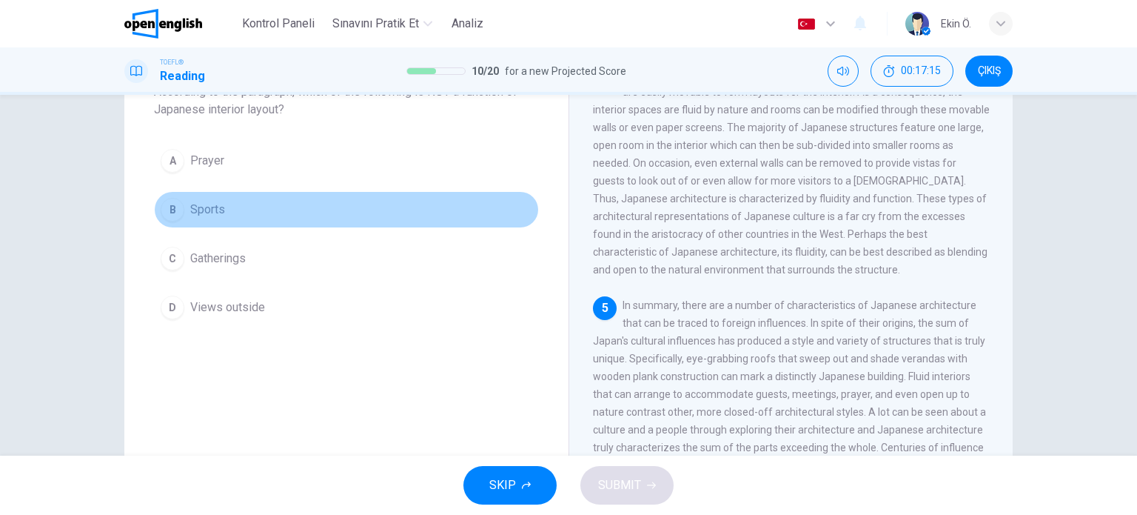
click at [234, 212] on button "B Sports" at bounding box center [346, 209] width 385 height 37
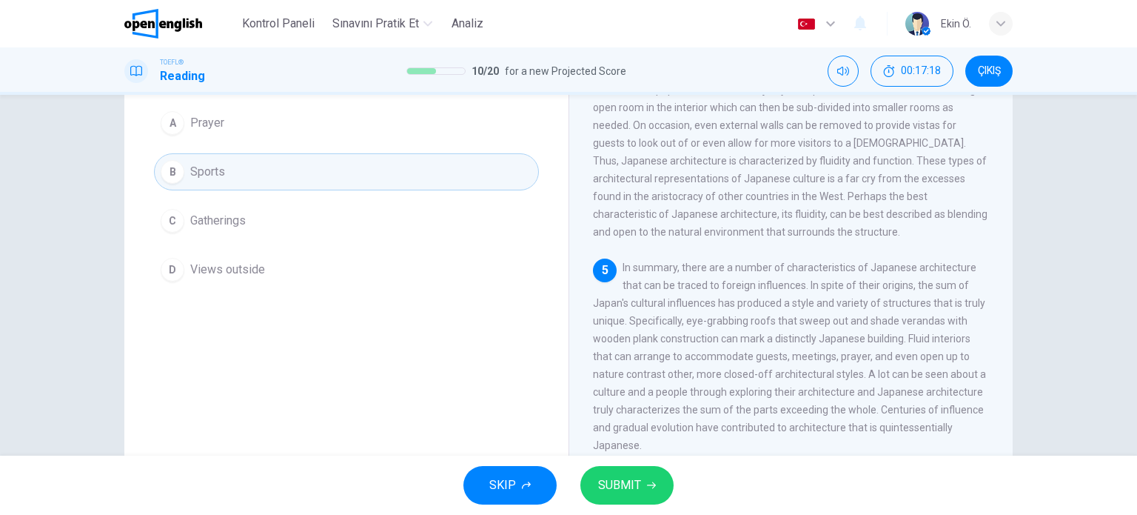
scroll to position [139, 0]
drag, startPoint x: 1125, startPoint y: 318, endPoint x: 1134, endPoint y: 341, distance: 24.6
click at [1134, 341] on div "Question 11 According to the paragraph, which of the following is NOT a functio…" at bounding box center [568, 275] width 1137 height 361
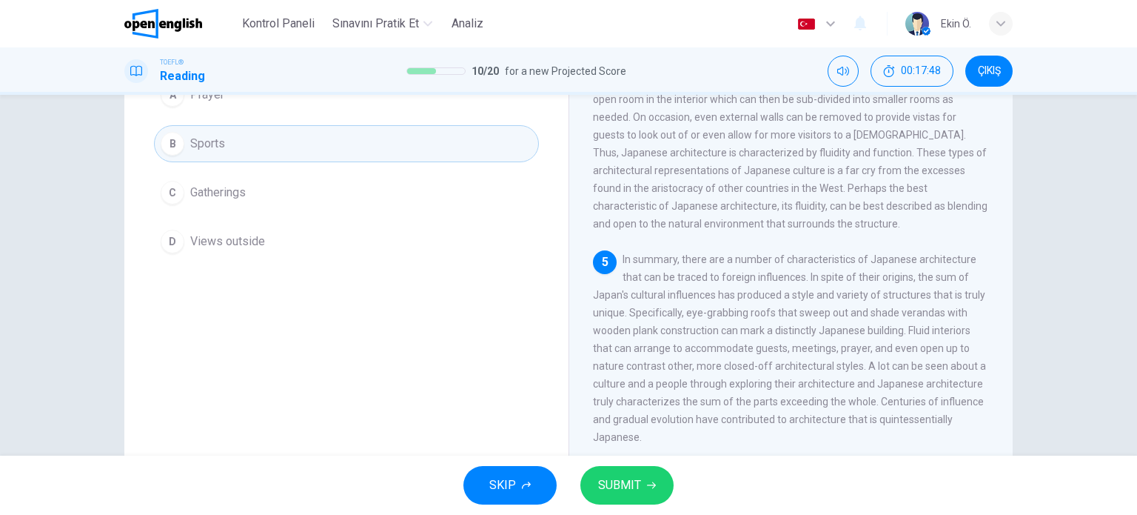
scroll to position [739, 0]
click at [617, 491] on span "SUBMIT" at bounding box center [619, 485] width 43 height 21
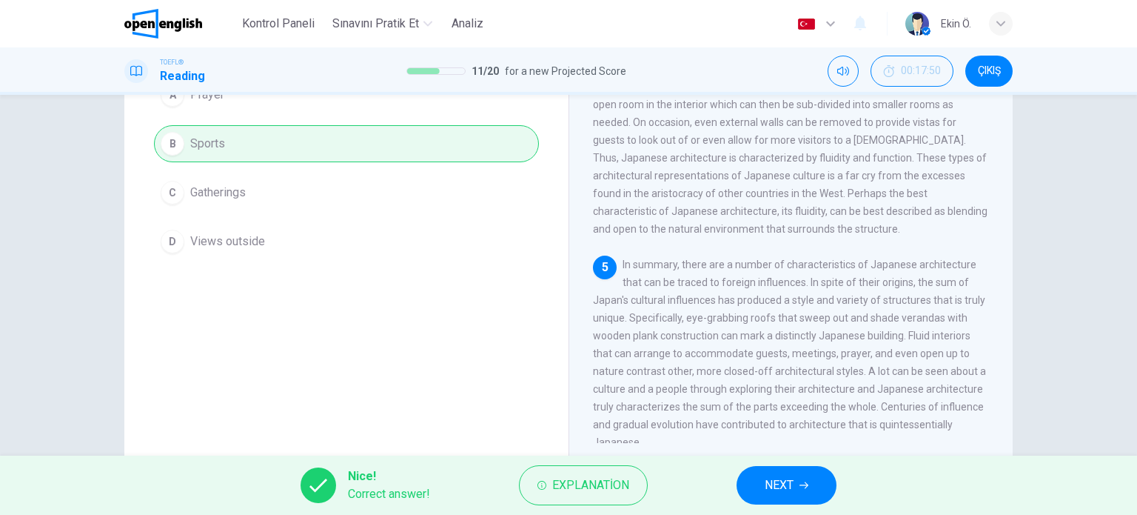
click at [782, 483] on span "NEXT" at bounding box center [779, 485] width 29 height 21
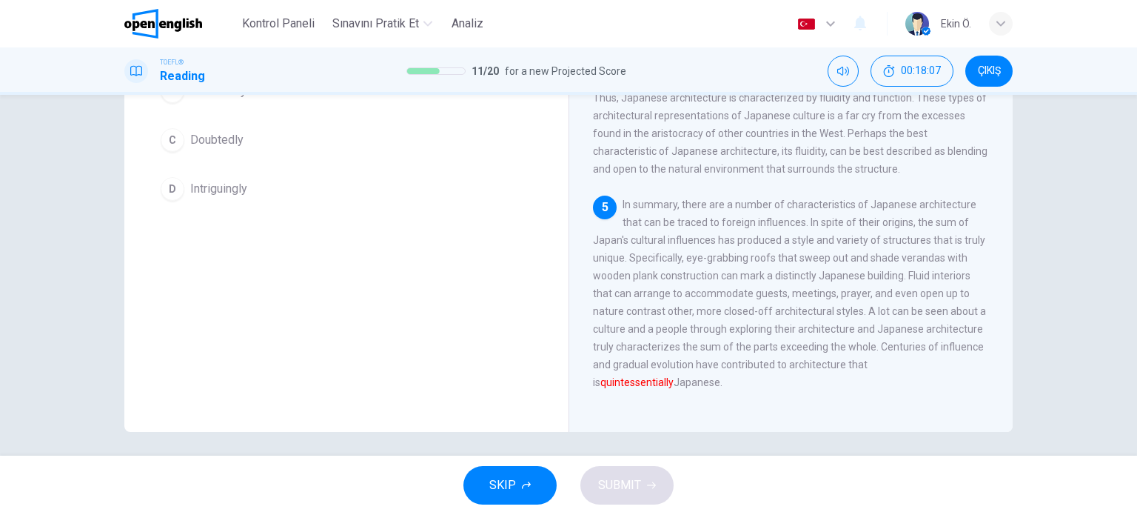
scroll to position [139, 0]
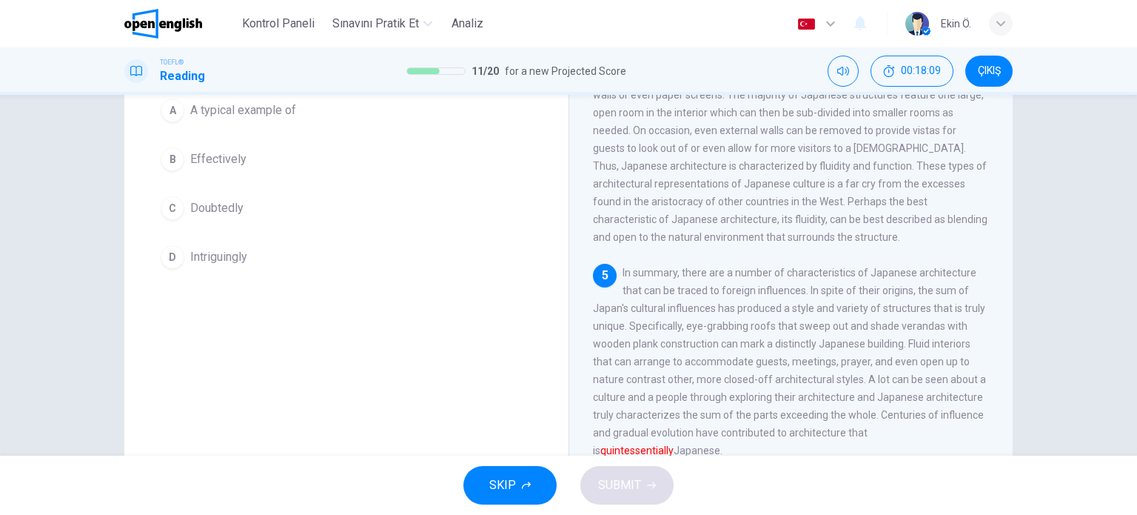
drag, startPoint x: 908, startPoint y: 398, endPoint x: 956, endPoint y: 397, distance: 47.4
click at [956, 397] on span "In summary, there are a number of characteristics of Japanese architecture that…" at bounding box center [789, 362] width 393 height 190
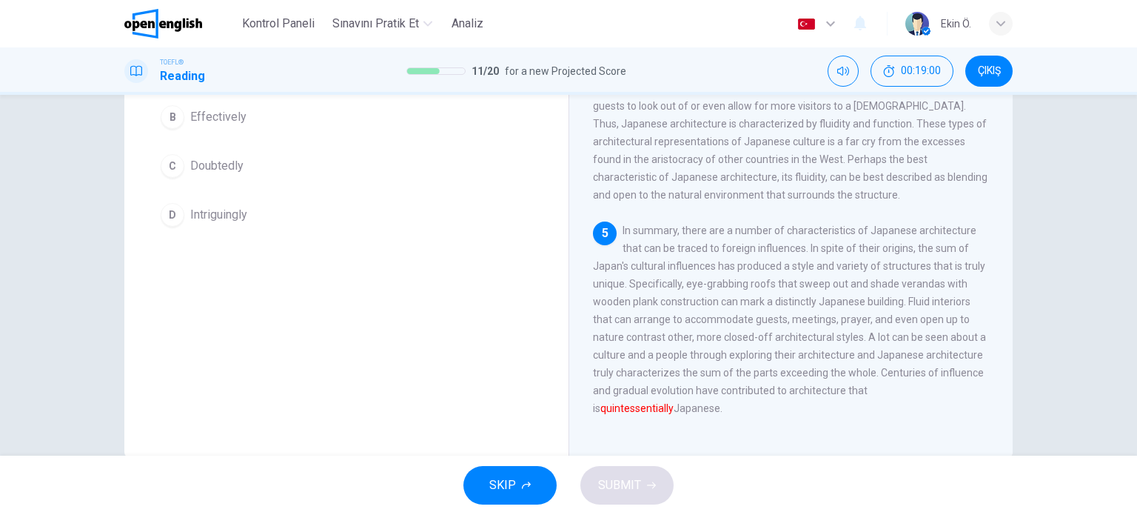
scroll to position [186, 0]
drag, startPoint x: 895, startPoint y: 384, endPoint x: 952, endPoint y: 384, distance: 57.0
click at [952, 384] on div "5 In summary, there are a number of characteristics of Japanese architecture th…" at bounding box center [791, 314] width 397 height 195
drag, startPoint x: 891, startPoint y: 392, endPoint x: 944, endPoint y: 382, distance: 53.4
click at [944, 382] on div "5 In summary, there are a number of characteristics of Japanese architecture th…" at bounding box center [791, 314] width 397 height 195
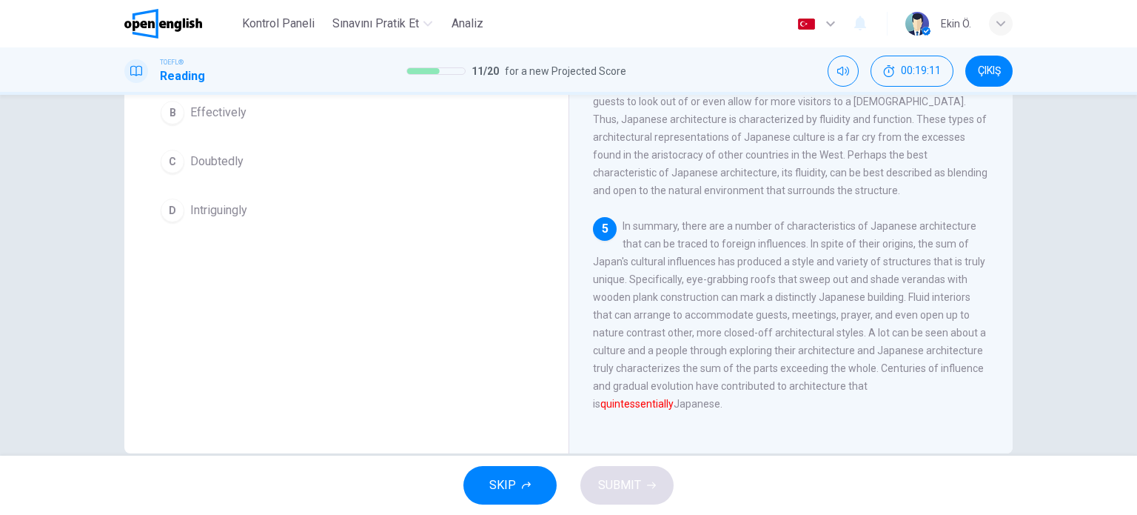
drag, startPoint x: 897, startPoint y: 384, endPoint x: 968, endPoint y: 381, distance: 71.1
click at [674, 398] on font "quintessentially" at bounding box center [636, 404] width 73 height 12
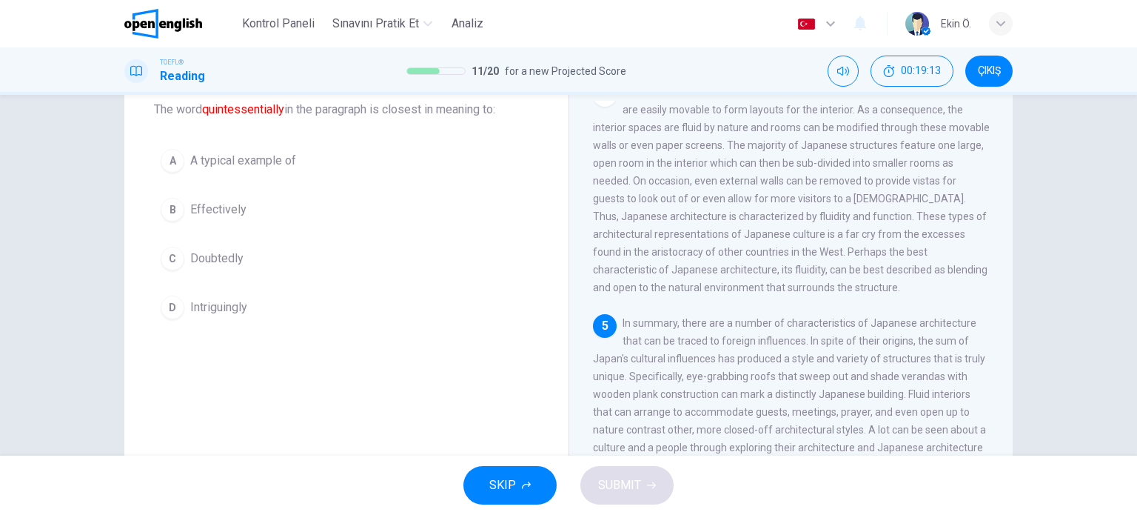
scroll to position [84, 0]
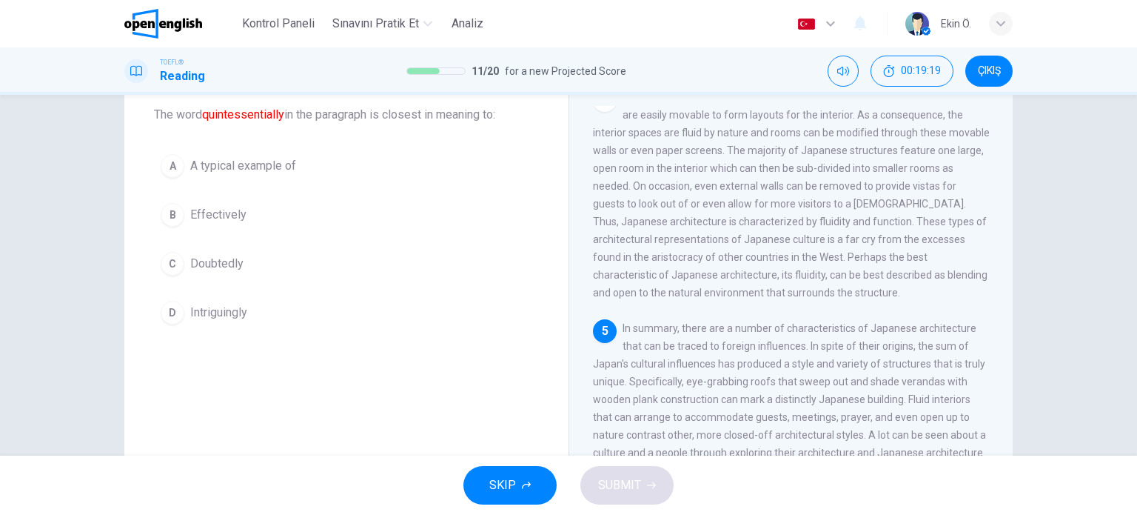
drag, startPoint x: 250, startPoint y: 298, endPoint x: 251, endPoint y: 306, distance: 8.3
click at [249, 299] on button "D Intriguingly" at bounding box center [346, 312] width 385 height 37
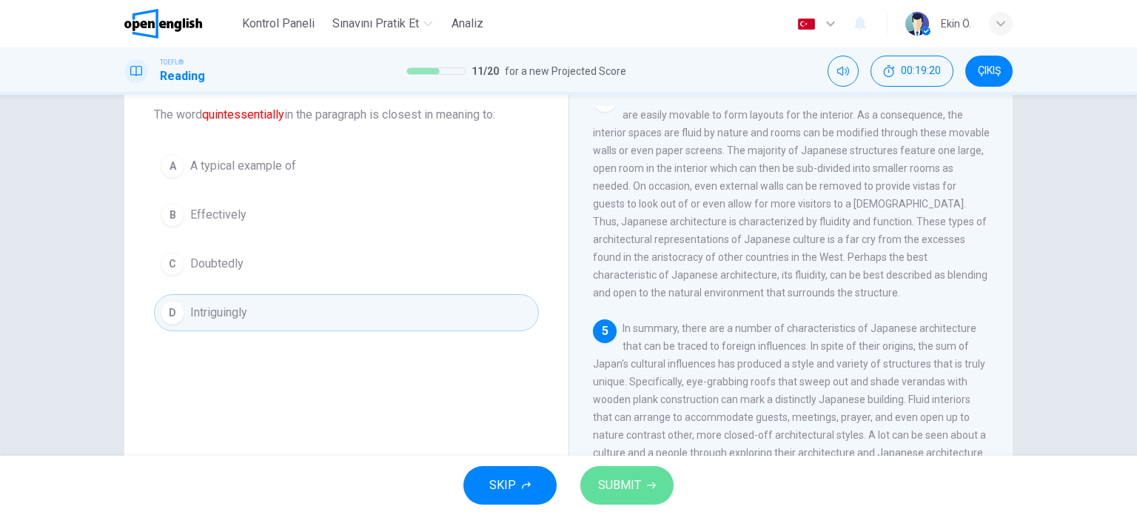
click at [606, 469] on button "SUBMIT" at bounding box center [626, 485] width 93 height 39
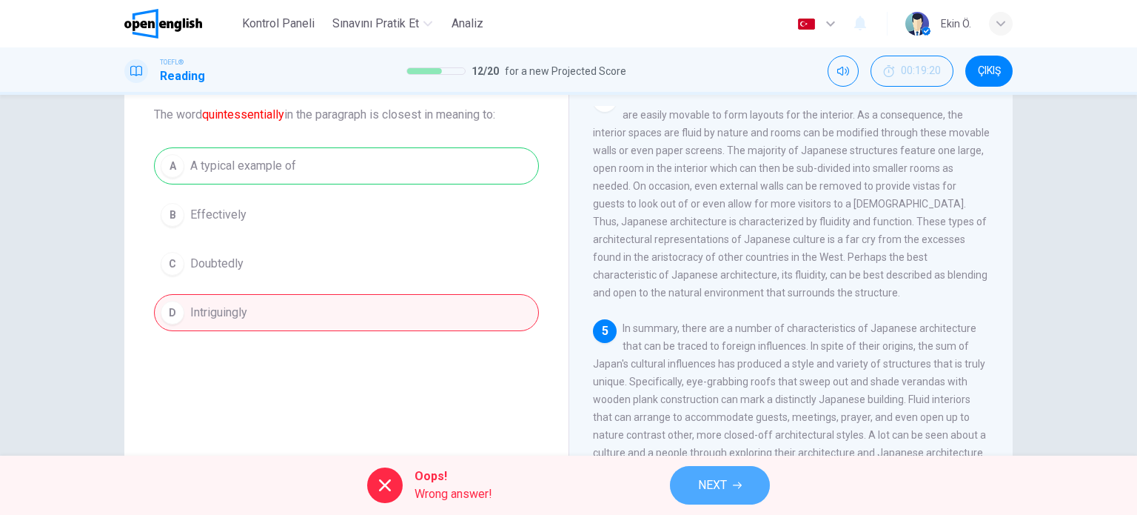
click at [714, 483] on span "NEXT" at bounding box center [712, 485] width 29 height 21
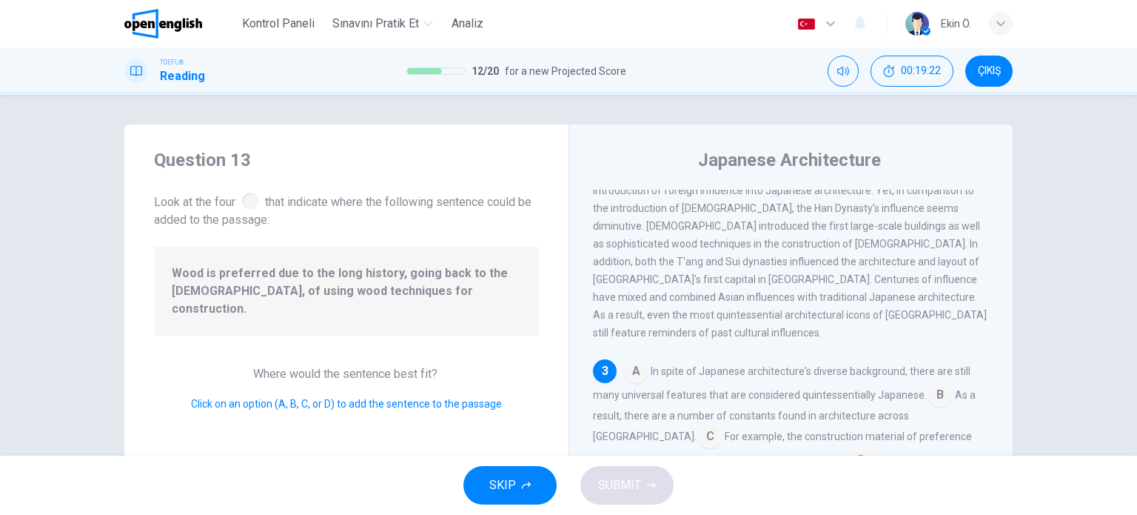
scroll to position [3, 0]
drag, startPoint x: 345, startPoint y: 197, endPoint x: 538, endPoint y: 197, distance: 192.5
click at [538, 197] on div "Question 13 Look at the four that indicate where the following sentence could b…" at bounding box center [346, 378] width 444 height 515
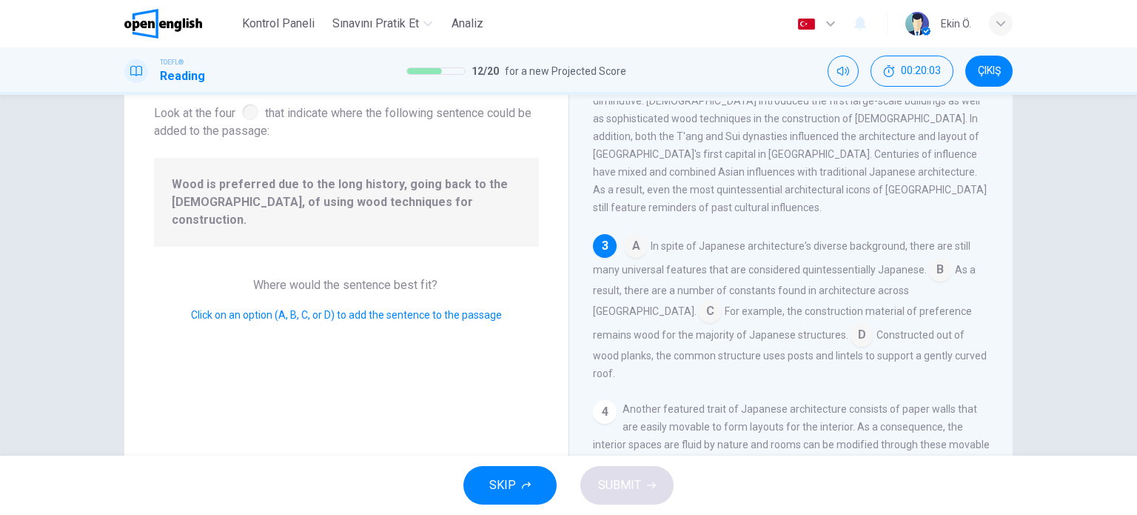
scroll to position [348, 0]
click at [850, 323] on input at bounding box center [862, 335] width 24 height 24
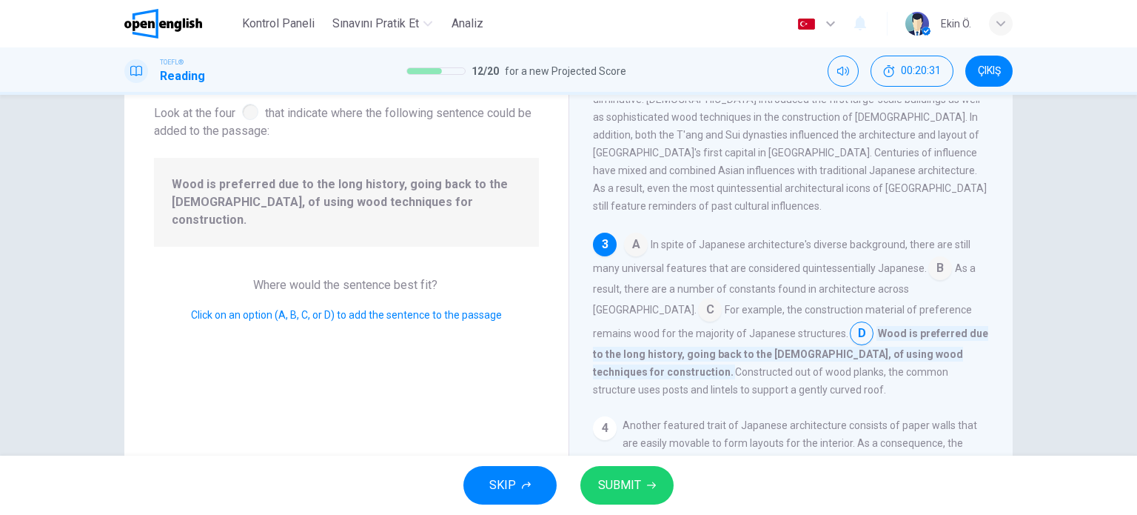
click at [613, 480] on span "SUBMIT" at bounding box center [619, 485] width 43 height 21
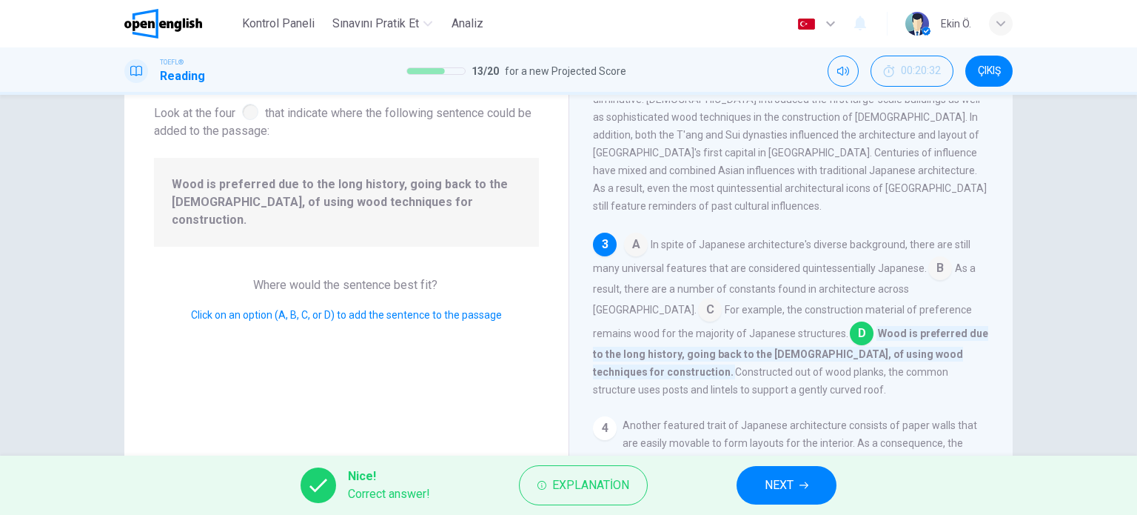
click at [766, 485] on span "NEXT" at bounding box center [779, 485] width 29 height 21
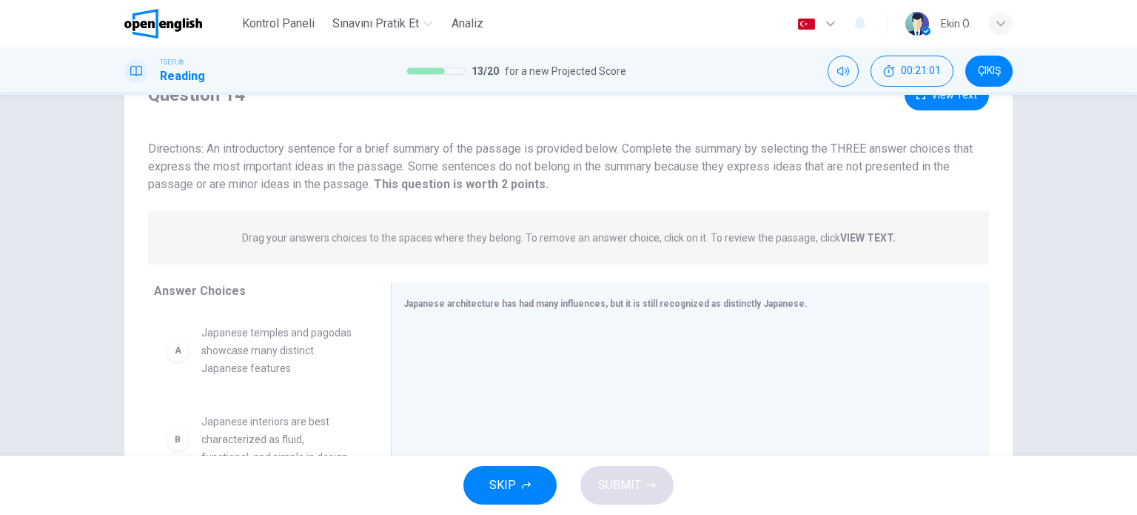
scroll to position [66, 0]
drag, startPoint x: 406, startPoint y: 152, endPoint x: 485, endPoint y: 151, distance: 79.2
click at [485, 151] on span "Directions: An introductory sentence for a brief summary of the passage is prov…" at bounding box center [560, 169] width 825 height 50
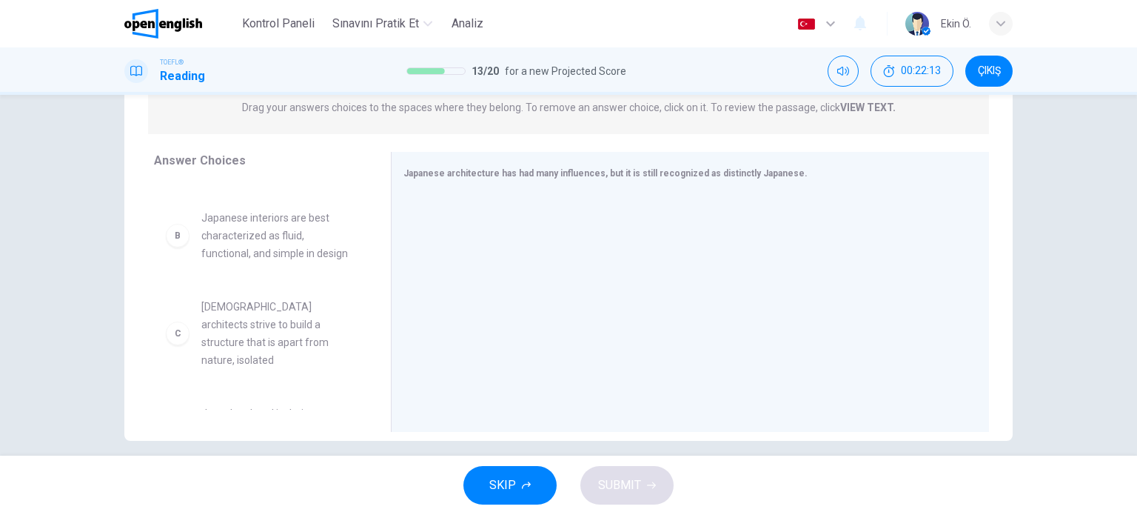
scroll to position [70, 0]
drag, startPoint x: 366, startPoint y: 266, endPoint x: 366, endPoint y: 256, distance: 9.6
click at [366, 256] on div "A Japanese temples and pagodas showcase many distinct Japanese features B Japan…" at bounding box center [266, 295] width 225 height 228
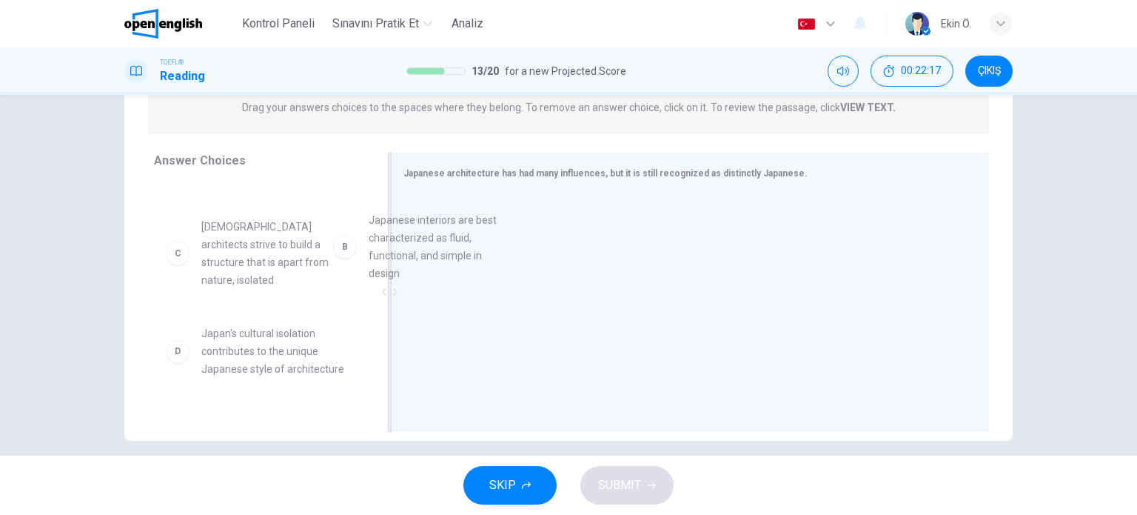
drag, startPoint x: 398, startPoint y: 240, endPoint x: 430, endPoint y: 238, distance: 31.9
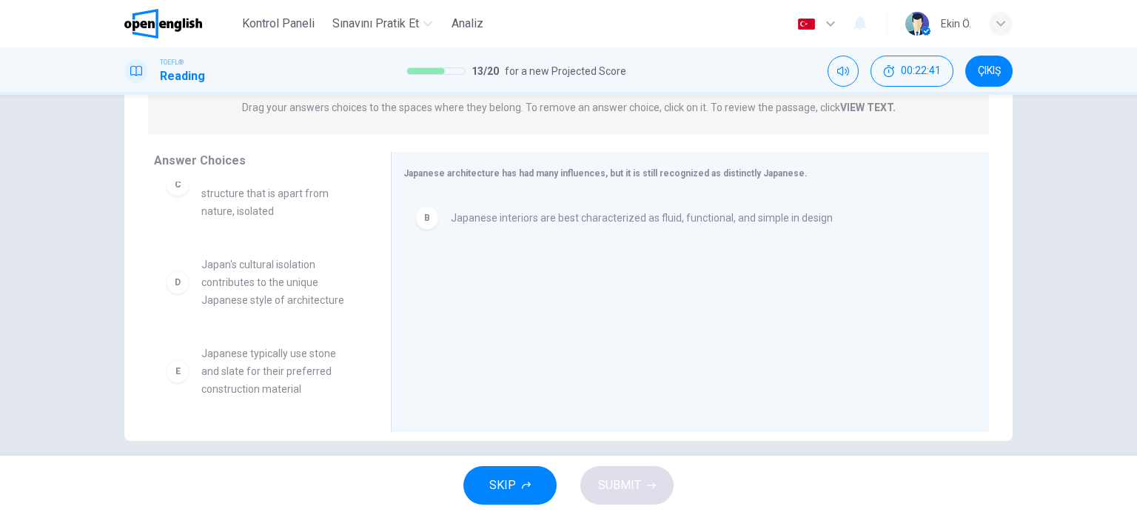
scroll to position [130, 0]
drag, startPoint x: 279, startPoint y: 273, endPoint x: 513, endPoint y: 281, distance: 234.1
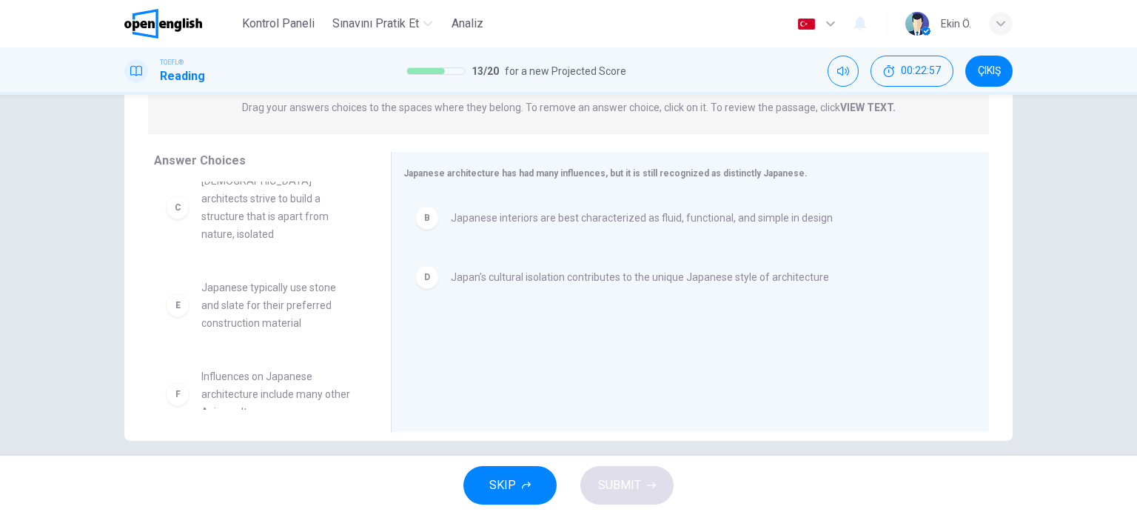
scroll to position [116, 0]
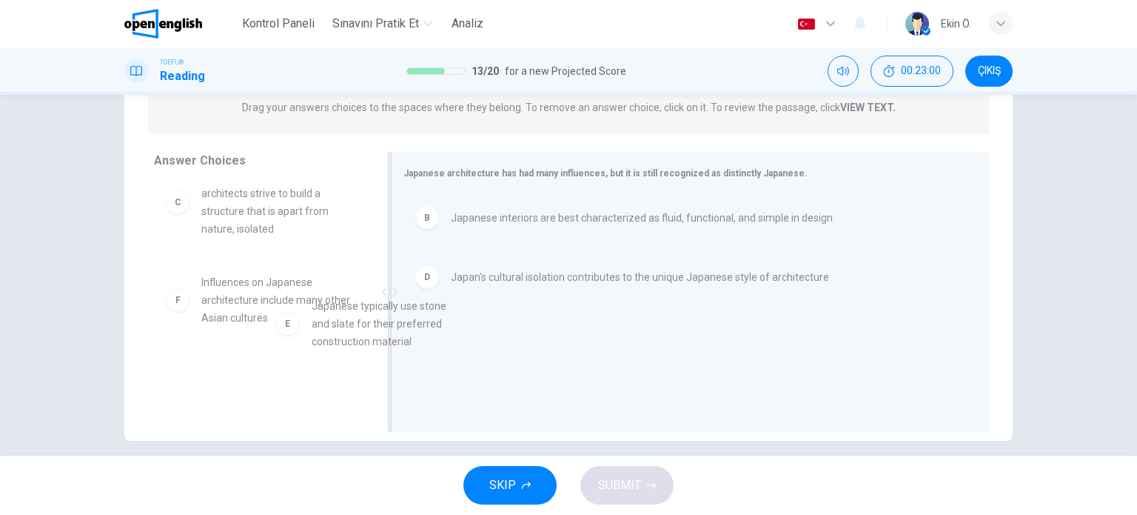
drag, startPoint x: 341, startPoint y: 309, endPoint x: 616, endPoint y: 346, distance: 277.9
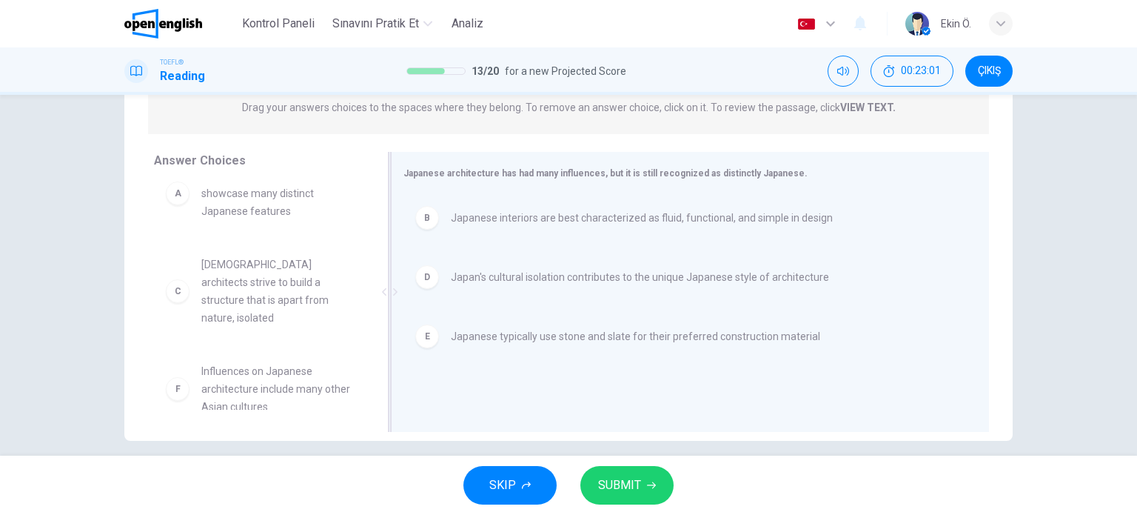
scroll to position [27, 0]
click at [628, 476] on span "SUBMIT" at bounding box center [619, 485] width 43 height 21
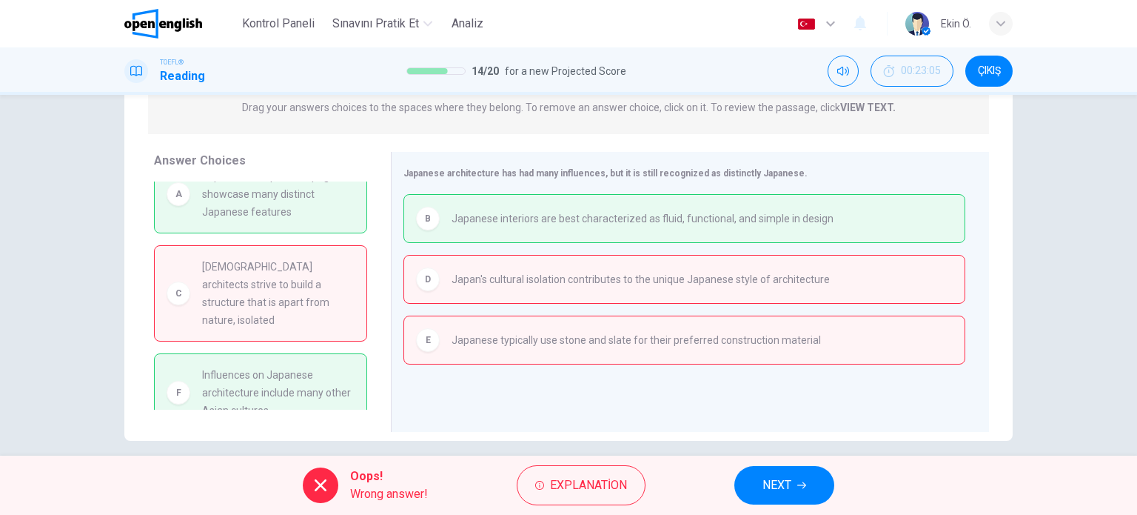
click at [812, 489] on button "NEXT" at bounding box center [784, 485] width 100 height 39
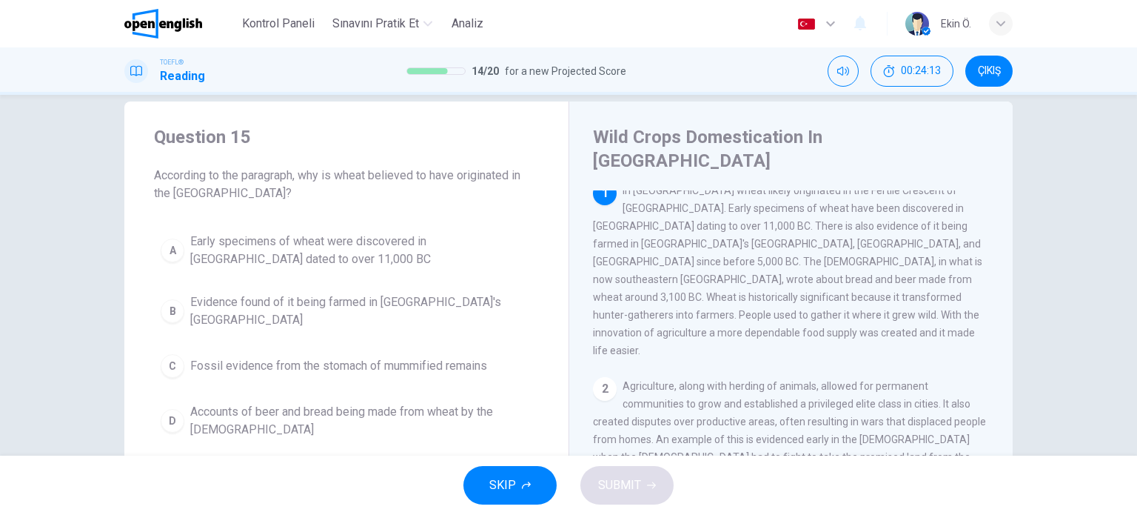
scroll to position [13, 0]
drag, startPoint x: 1004, startPoint y: 267, endPoint x: 1004, endPoint y: 275, distance: 8.1
click at [1004, 275] on div "1 In [GEOGRAPHIC_DATA] wheat likely originated in the Fertile Crescent of [GEOG…" at bounding box center [801, 403] width 416 height 426
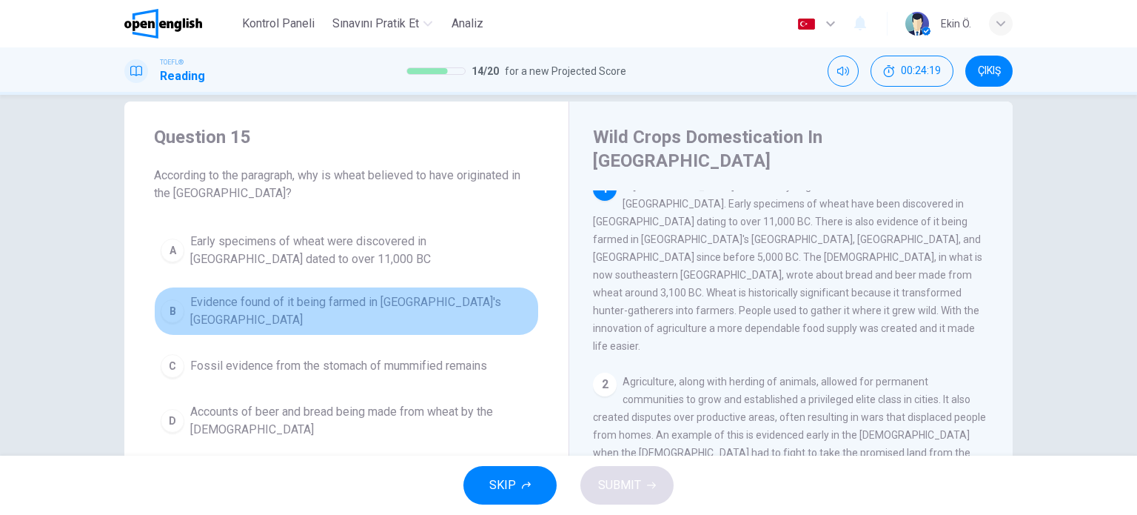
click at [361, 309] on span "Evidence found of it being farmed in [GEOGRAPHIC_DATA]'s [GEOGRAPHIC_DATA]" at bounding box center [361, 311] width 342 height 36
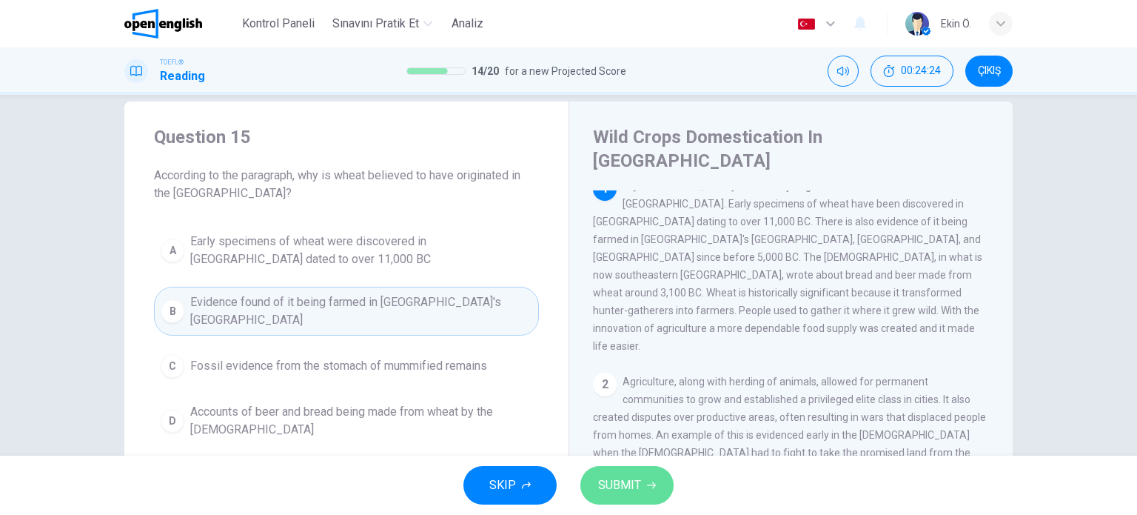
click at [629, 483] on span "SUBMIT" at bounding box center [619, 485] width 43 height 21
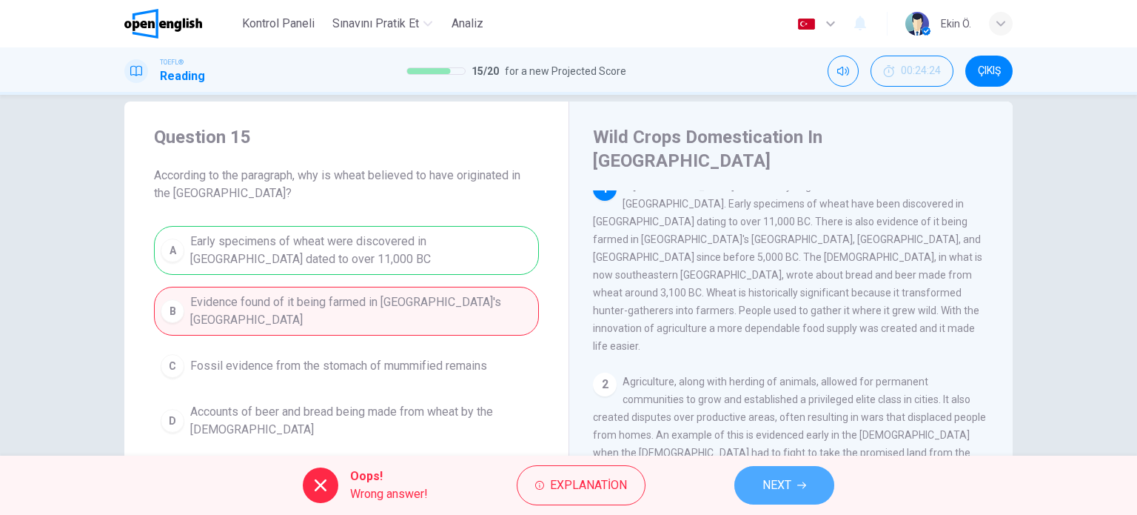
click at [775, 485] on span "NEXT" at bounding box center [777, 485] width 29 height 21
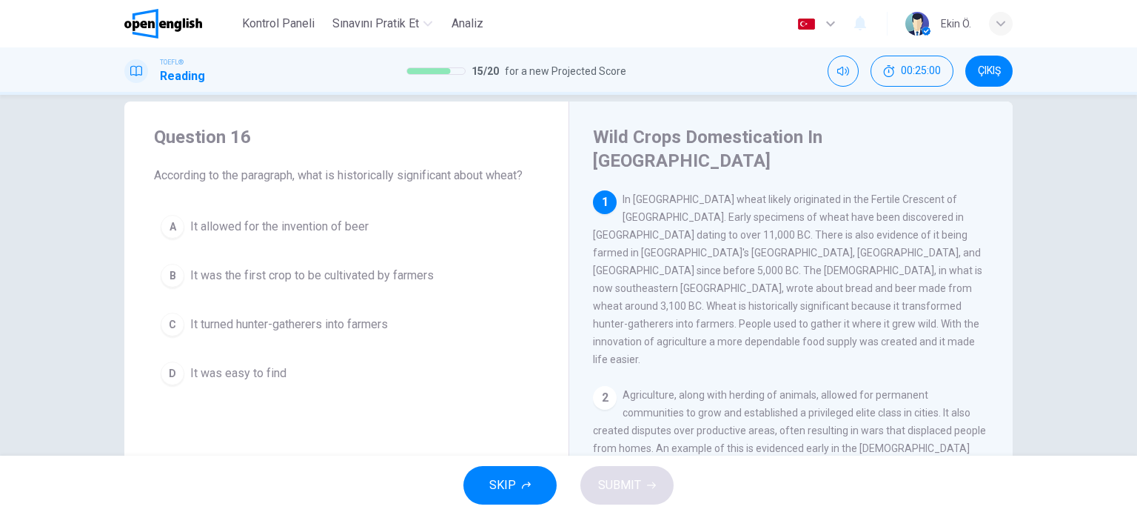
click at [282, 328] on span "It turned hunter-gatherers into farmers" at bounding box center [289, 324] width 198 height 18
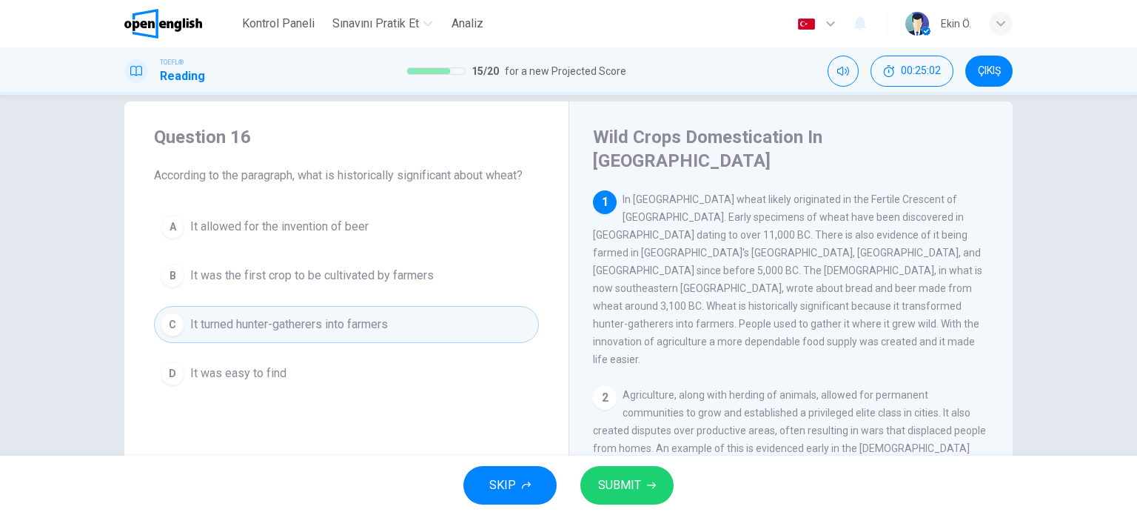
click at [645, 491] on button "SUBMIT" at bounding box center [626, 485] width 93 height 39
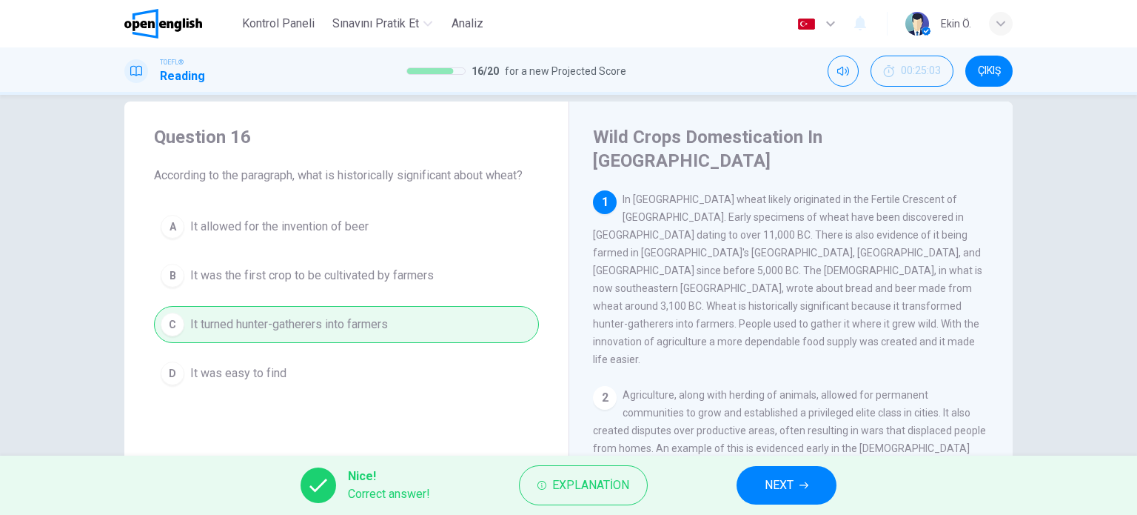
click at [779, 483] on span "NEXT" at bounding box center [779, 485] width 29 height 21
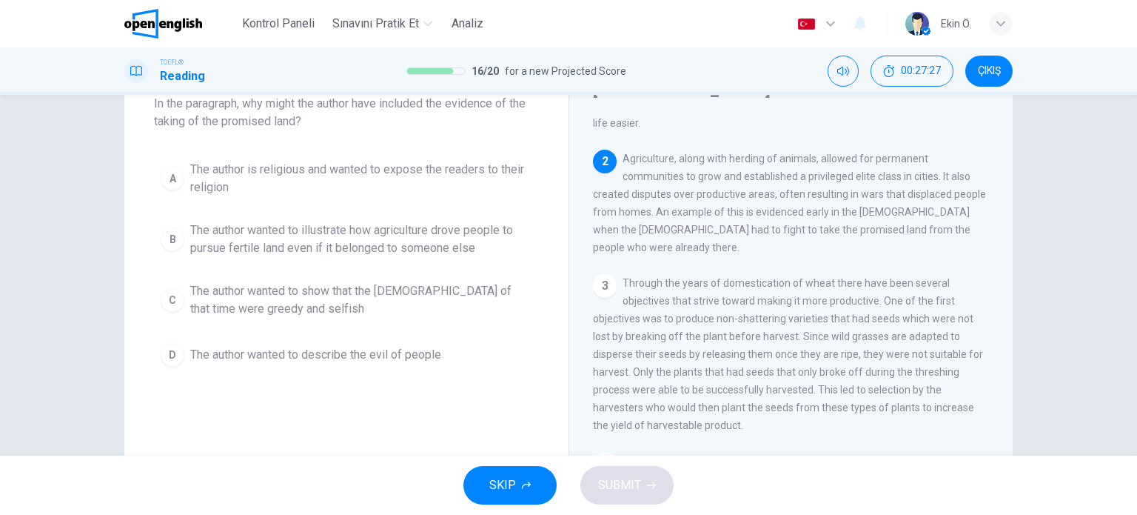
scroll to position [97, 0]
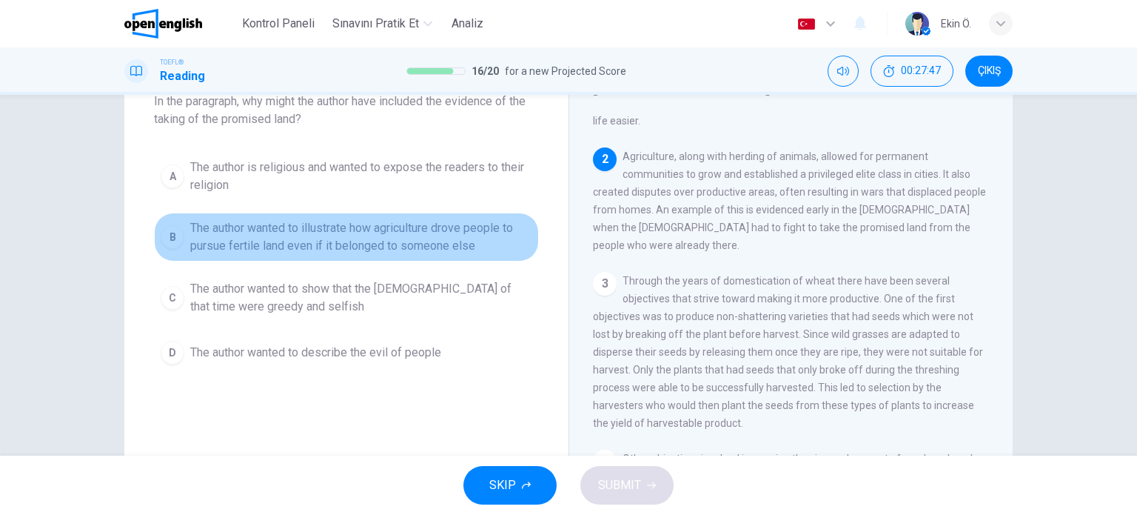
click at [366, 242] on span "The author wanted to illustrate how agriculture drove people to pursue fertile …" at bounding box center [361, 237] width 342 height 36
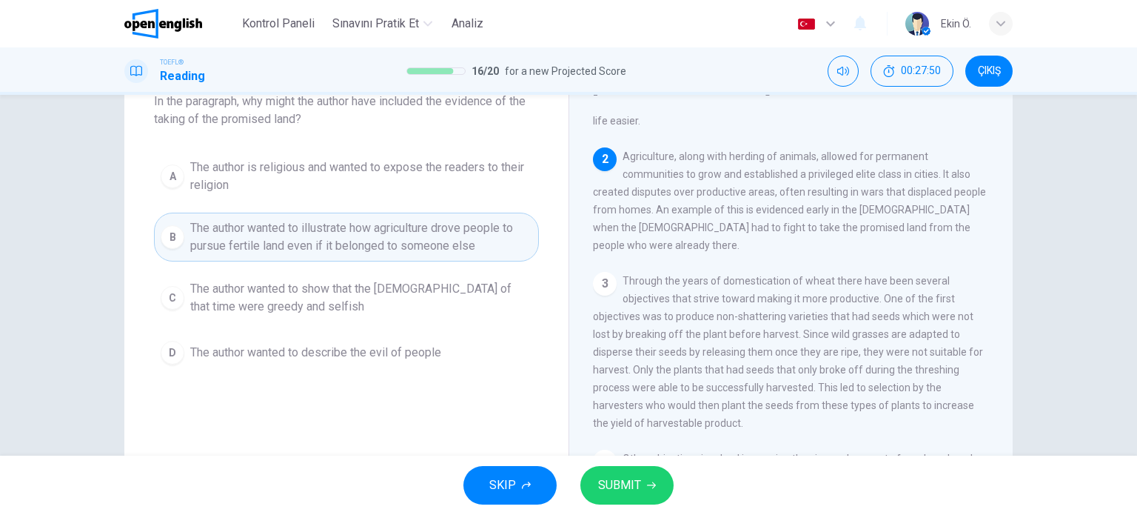
click at [607, 484] on span "SUBMIT" at bounding box center [619, 485] width 43 height 21
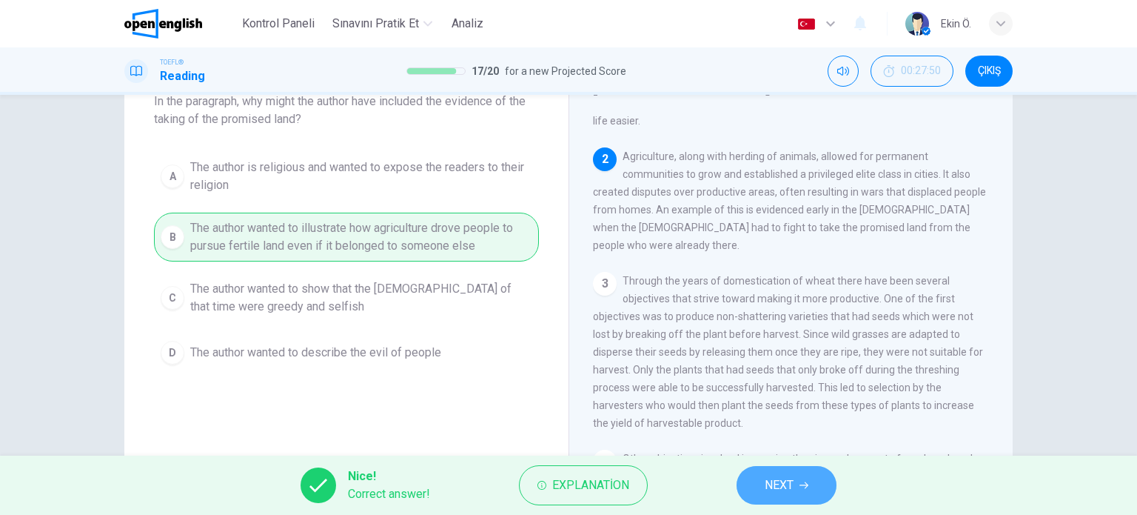
click at [774, 485] on span "NEXT" at bounding box center [779, 485] width 29 height 21
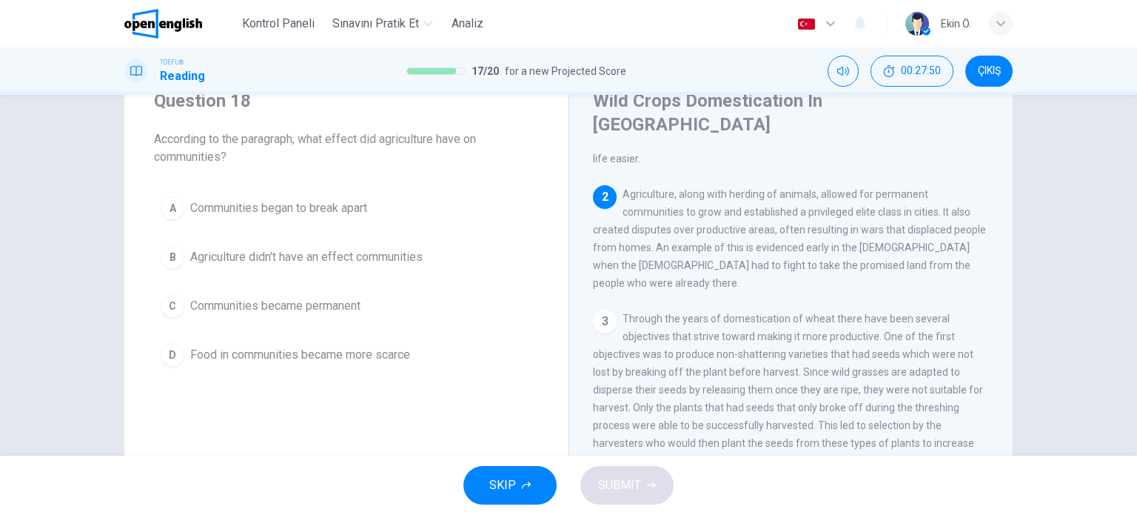
scroll to position [23, 0]
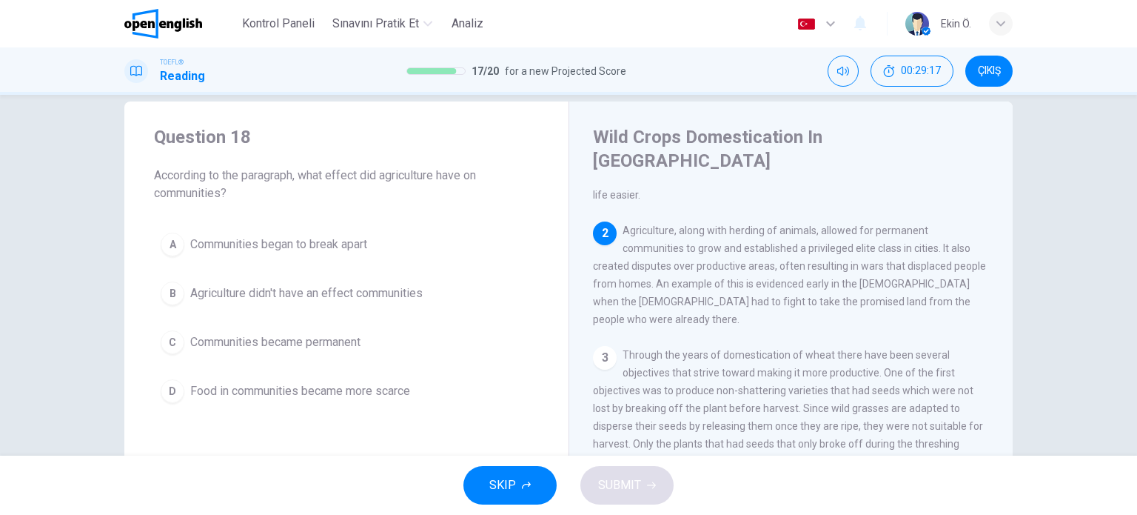
click at [359, 252] on span "Communities began to break apart" at bounding box center [278, 244] width 177 height 18
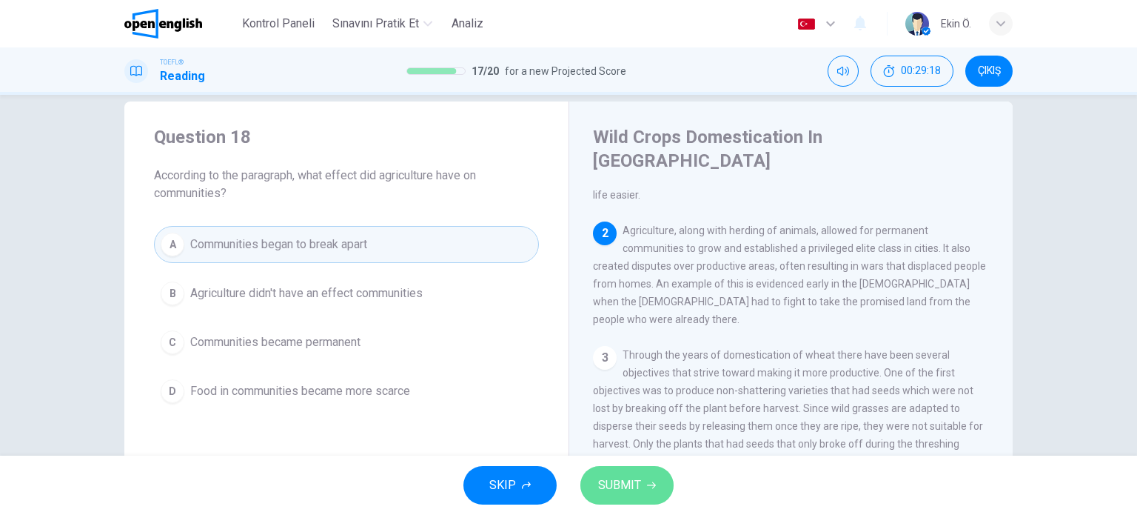
click at [612, 482] on span "SUBMIT" at bounding box center [619, 485] width 43 height 21
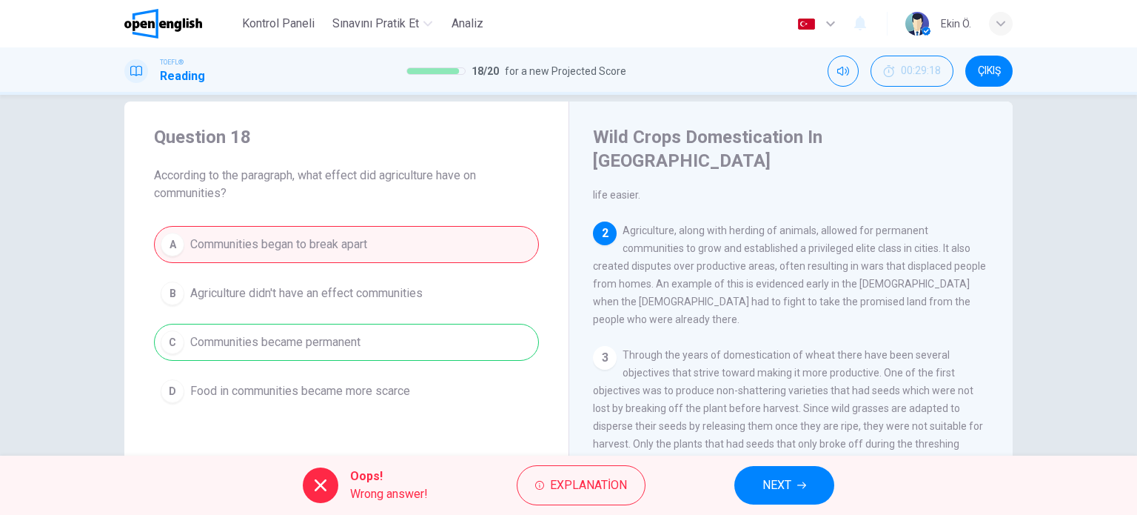
click at [773, 478] on span "NEXT" at bounding box center [777, 485] width 29 height 21
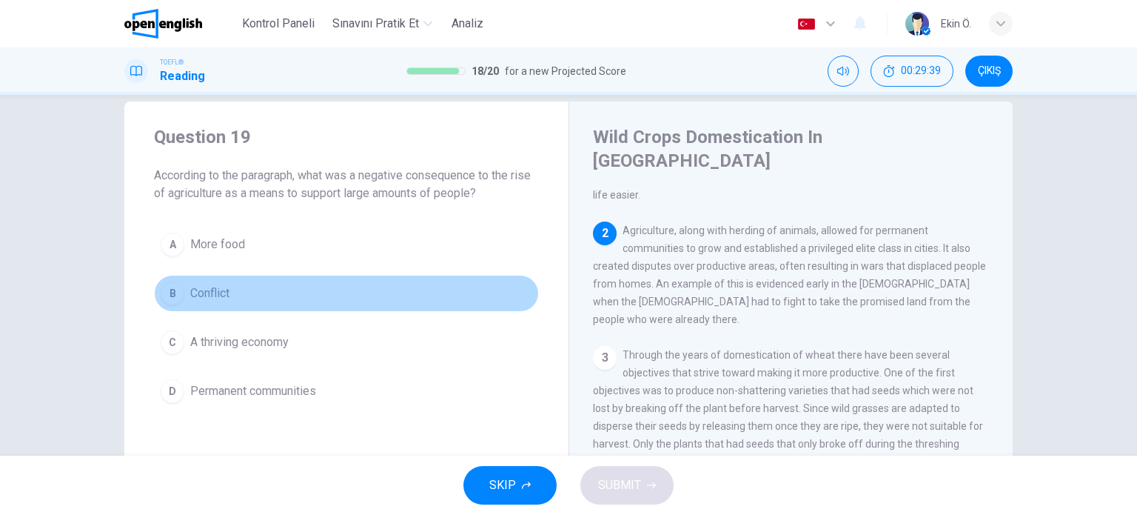
click at [239, 291] on button "B Conflict" at bounding box center [346, 293] width 385 height 37
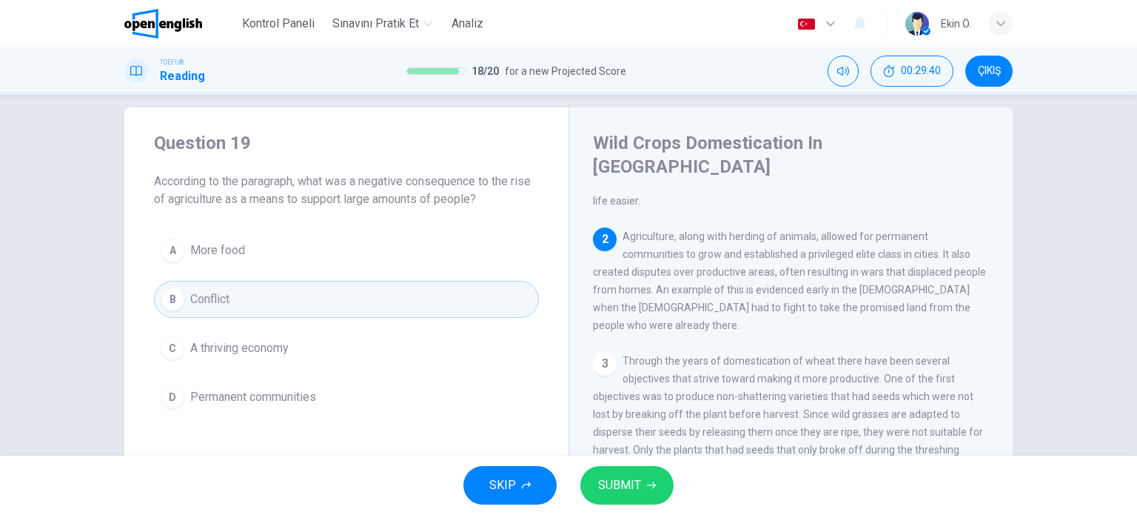
scroll to position [0, 0]
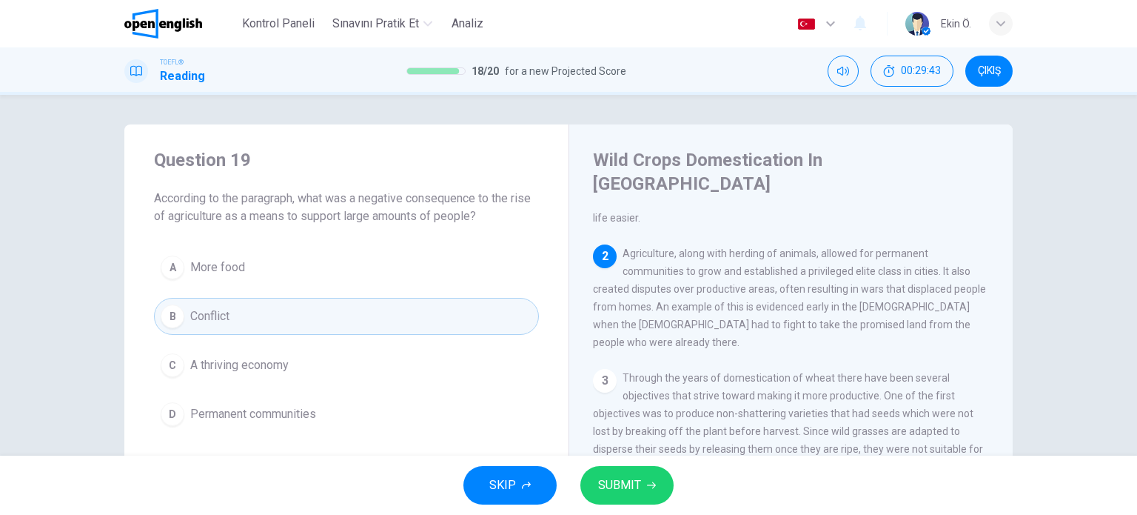
drag, startPoint x: 906, startPoint y: 204, endPoint x: 941, endPoint y: 209, distance: 35.2
click at [941, 244] on div "2 Agriculture, along with herding of animals, allowed for permanent communities…" at bounding box center [791, 297] width 397 height 107
click at [633, 481] on span "SUBMIT" at bounding box center [619, 485] width 43 height 21
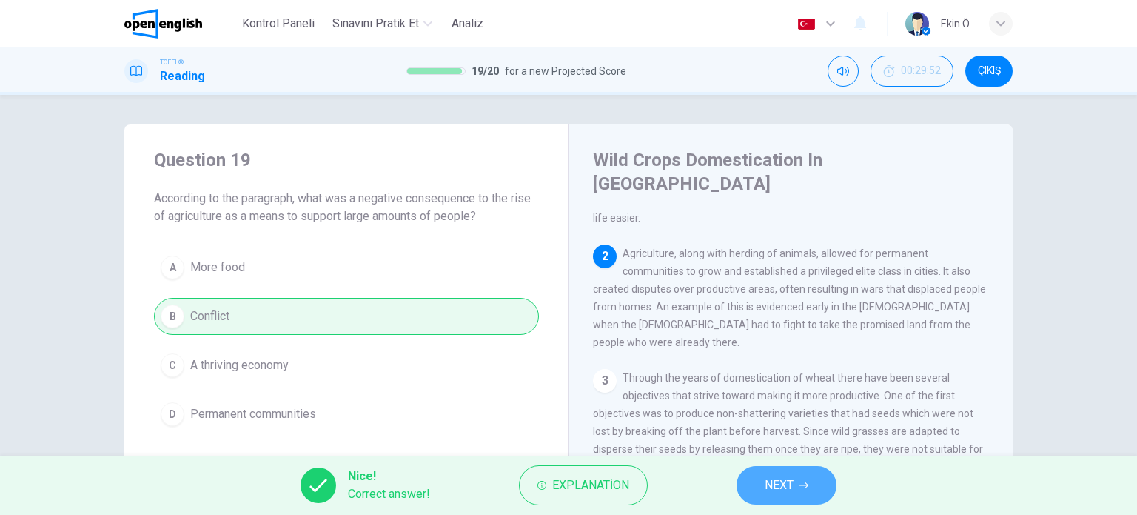
click at [752, 482] on button "NEXT" at bounding box center [787, 485] width 100 height 39
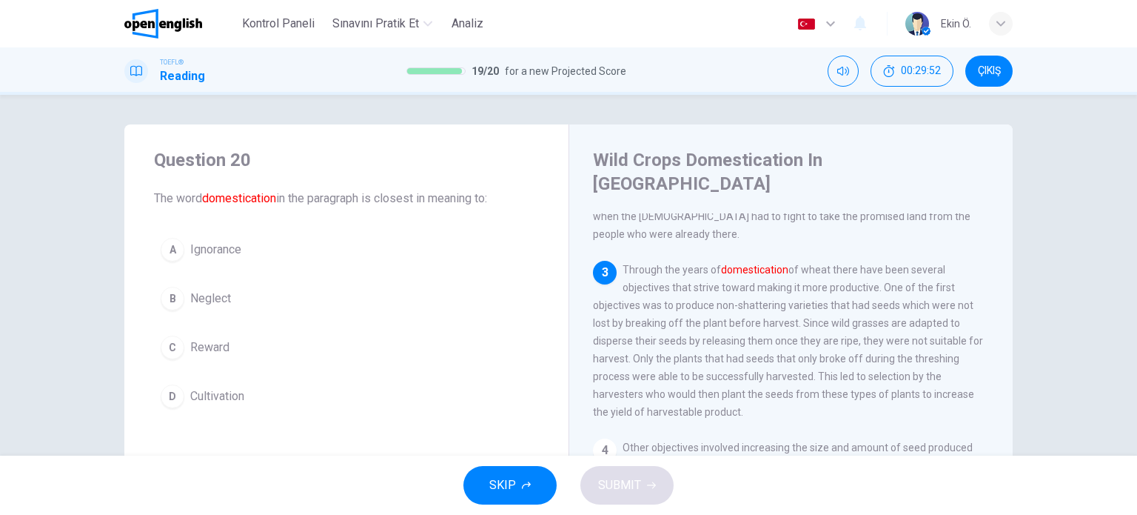
scroll to position [274, 0]
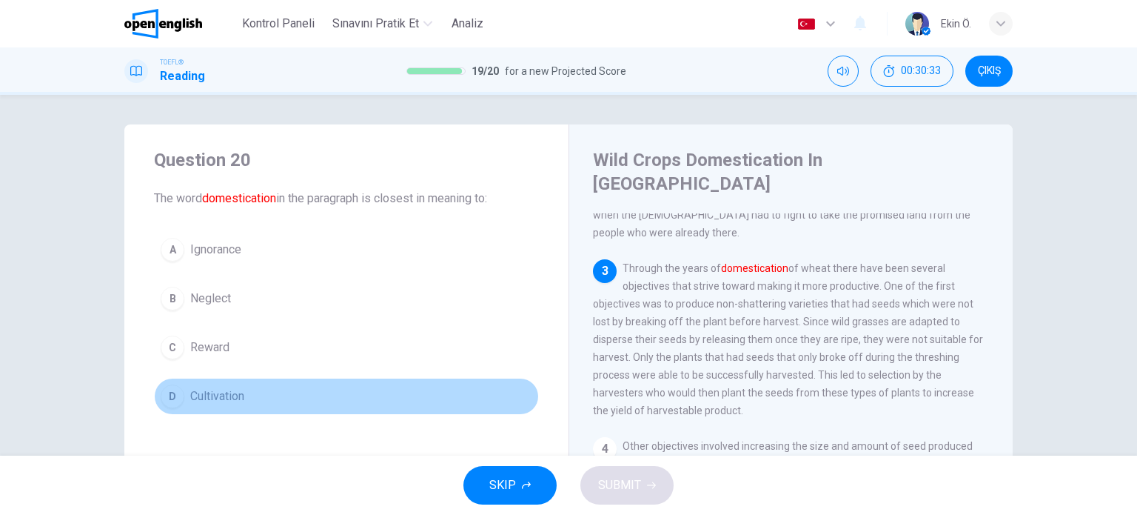
click at [241, 396] on span "Cultivation" at bounding box center [217, 396] width 54 height 18
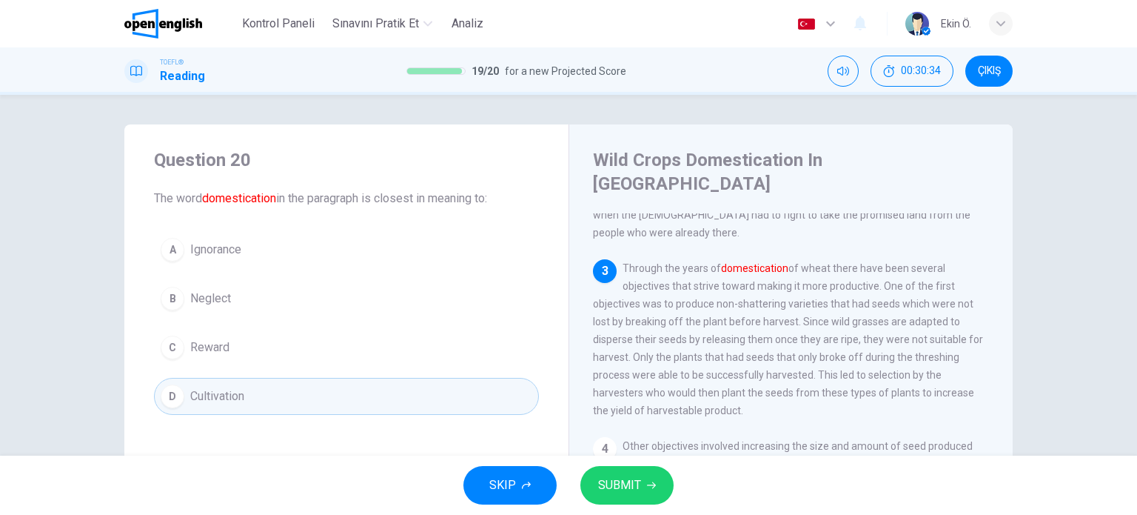
click at [621, 490] on span "SUBMIT" at bounding box center [619, 485] width 43 height 21
